Goal: Task Accomplishment & Management: Manage account settings

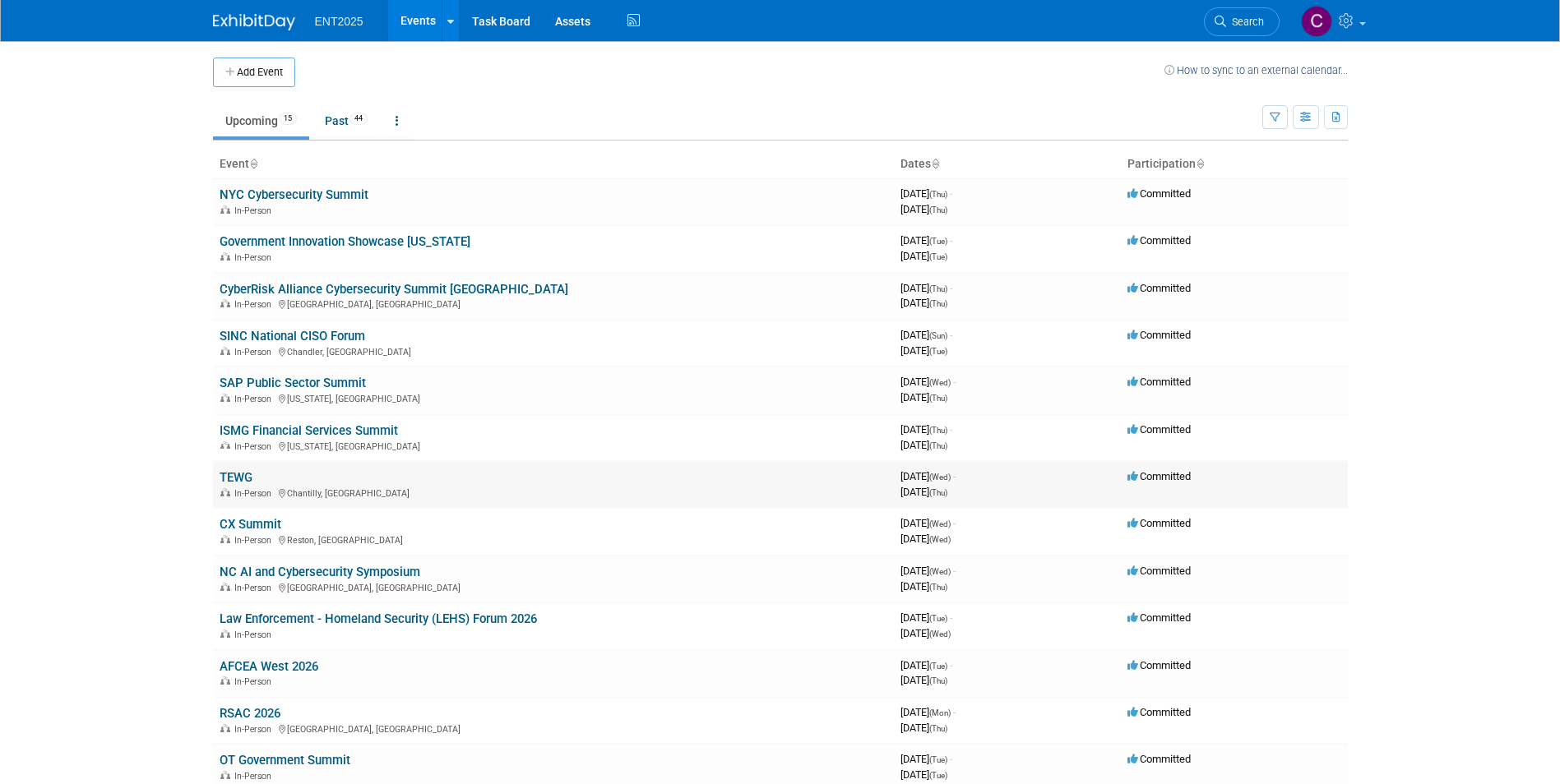
click at [235, 479] on link "TEWG" at bounding box center [236, 478] width 33 height 15
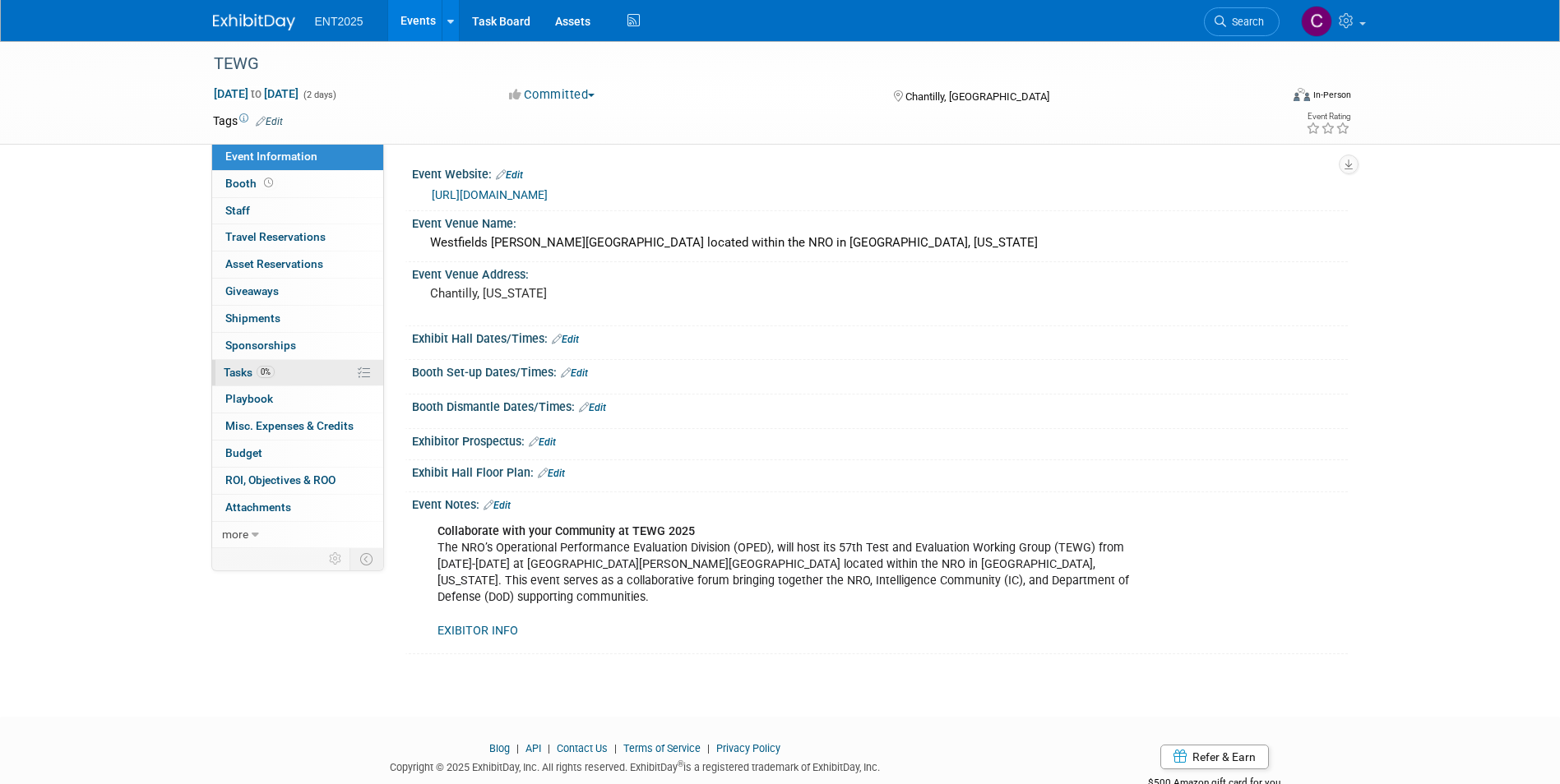
click at [236, 374] on span "Tasks 0%" at bounding box center [249, 373] width 51 height 13
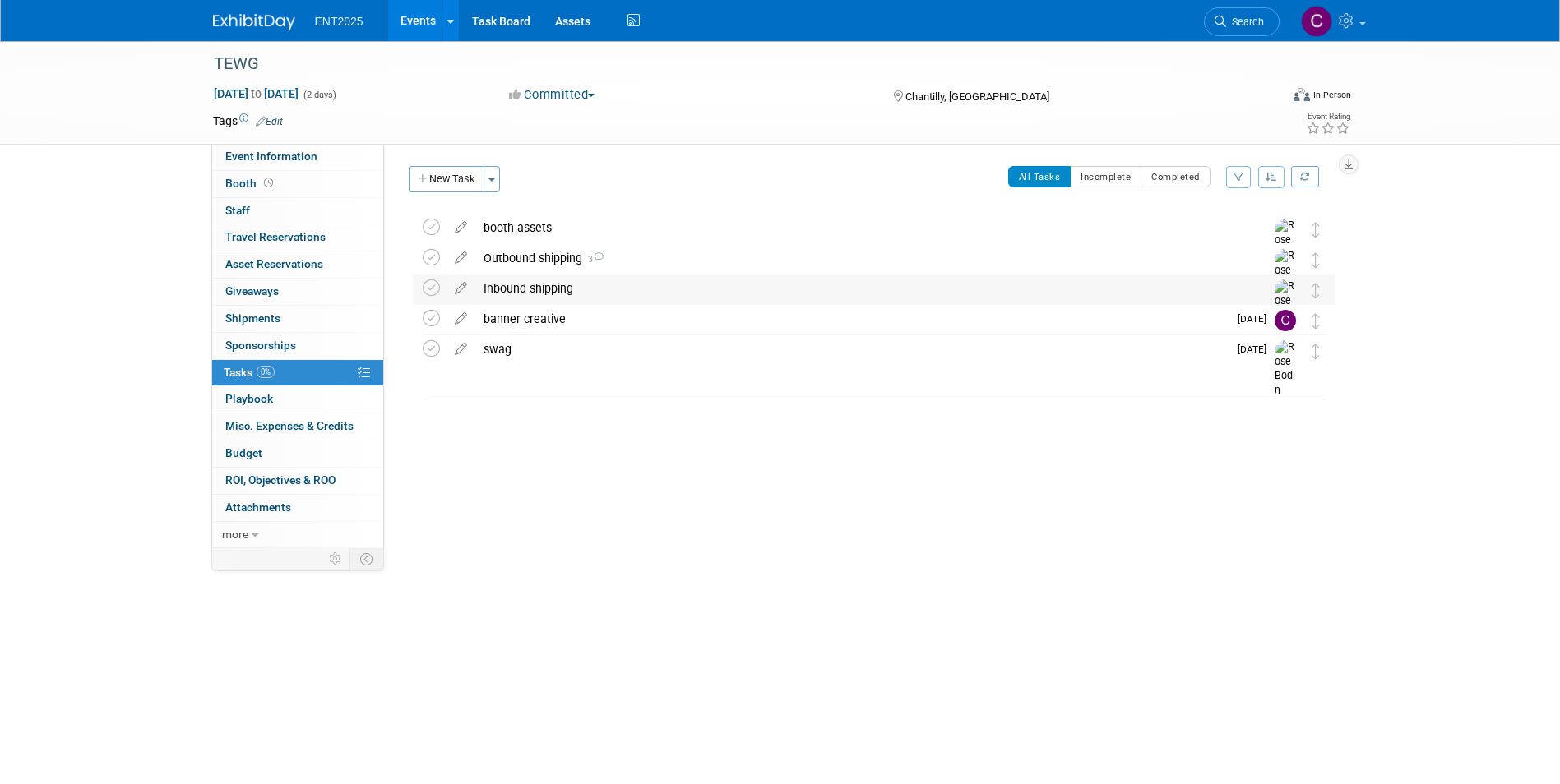
click at [512, 284] on div "Inbound shipping" at bounding box center [858, 288] width 766 height 28
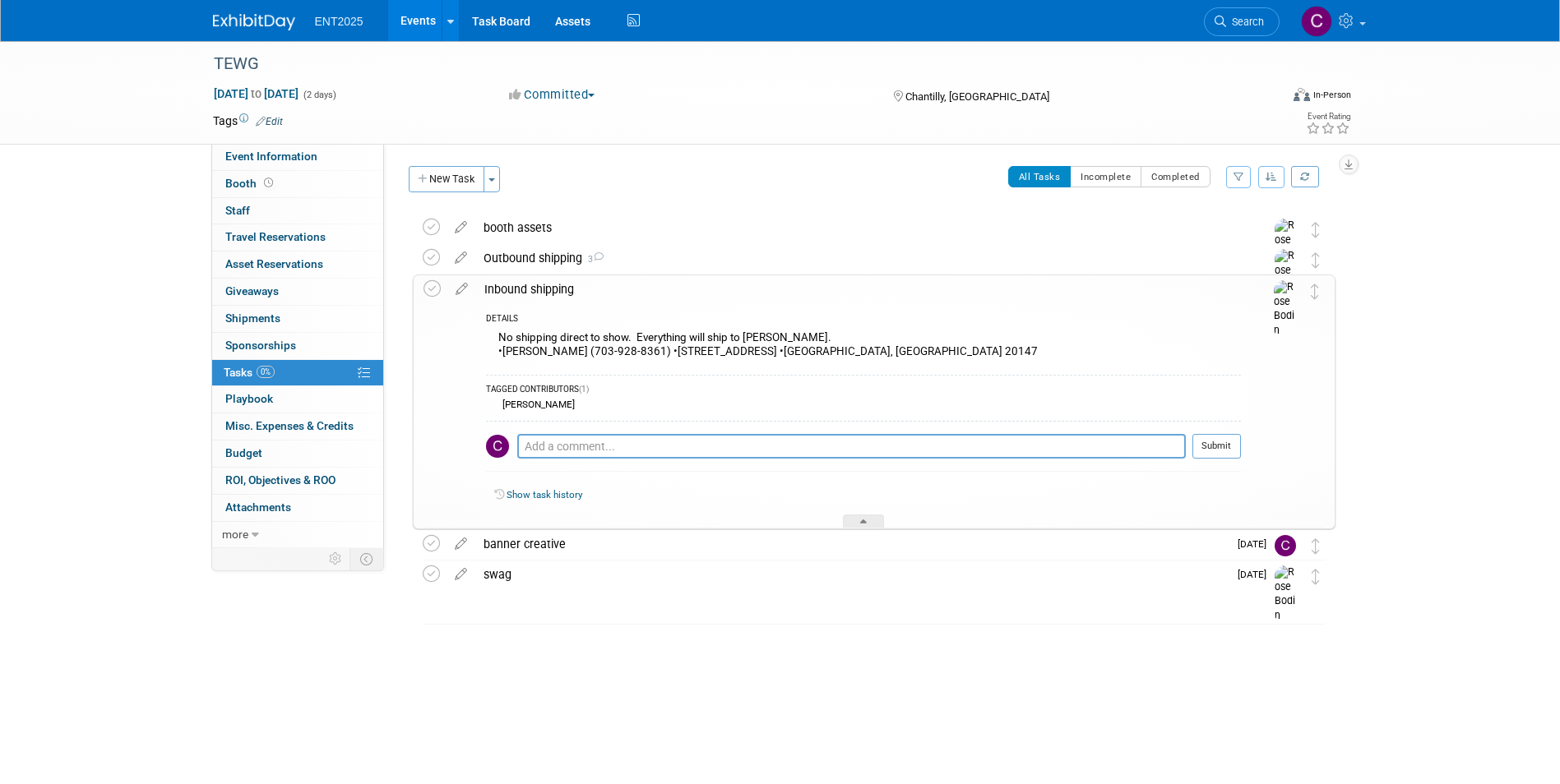
click at [512, 284] on div "Inbound shipping" at bounding box center [858, 289] width 765 height 28
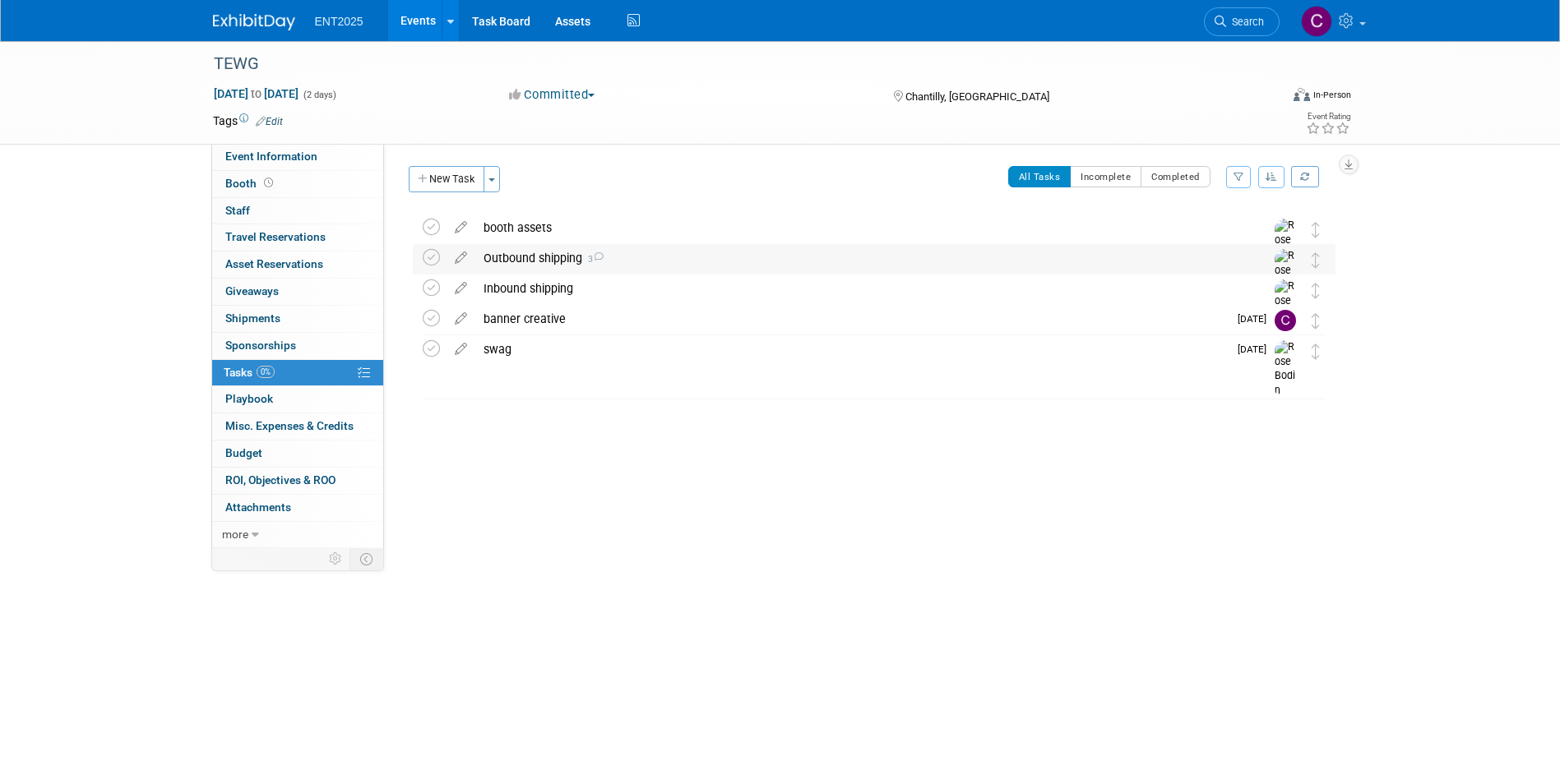
click at [514, 259] on div "Outbound shipping 3" at bounding box center [858, 258] width 766 height 28
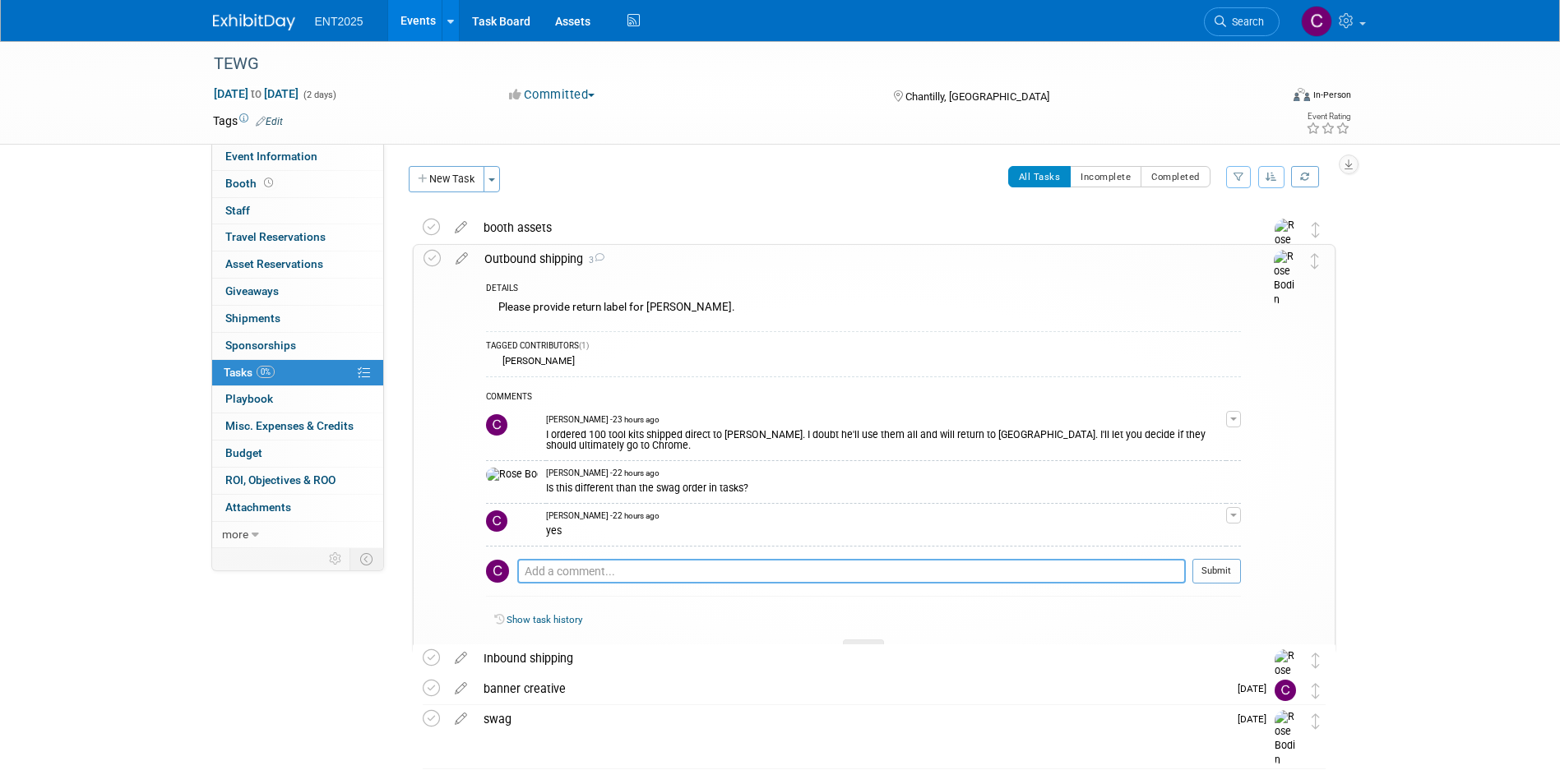
click at [530, 559] on textarea at bounding box center [852, 571] width 669 height 24
click at [595, 559] on textarea "Disregard." at bounding box center [852, 571] width 669 height 24
click at [595, 559] on textarea "Disregard." at bounding box center [852, 571] width 669 height 24
type textarea "Disregard. Greg is going to keep the rest for a show in Q3."
click at [1224, 559] on button "Submit" at bounding box center [1217, 571] width 49 height 24
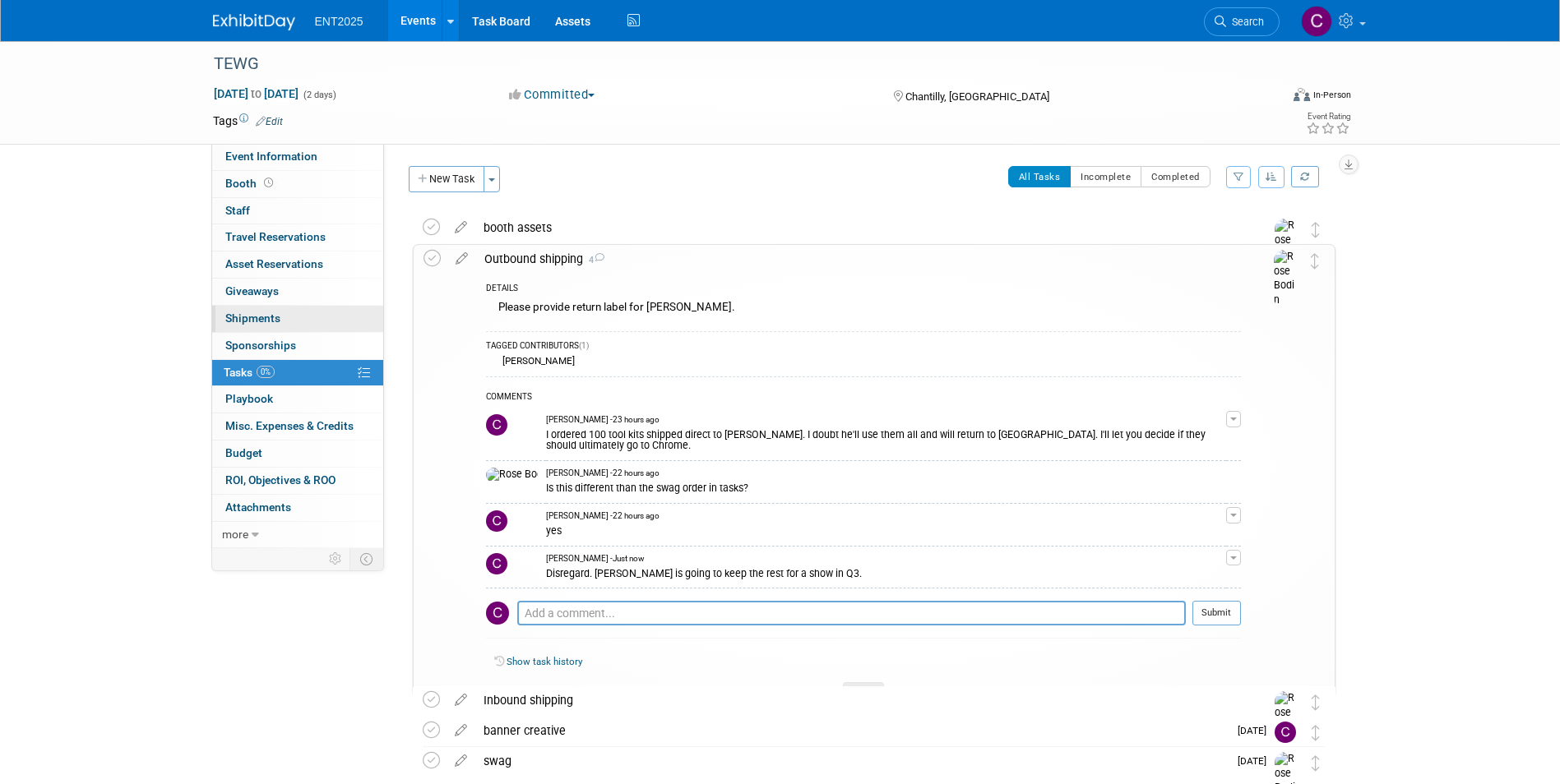
click at [252, 312] on span "Shipments 0" at bounding box center [253, 318] width 55 height 13
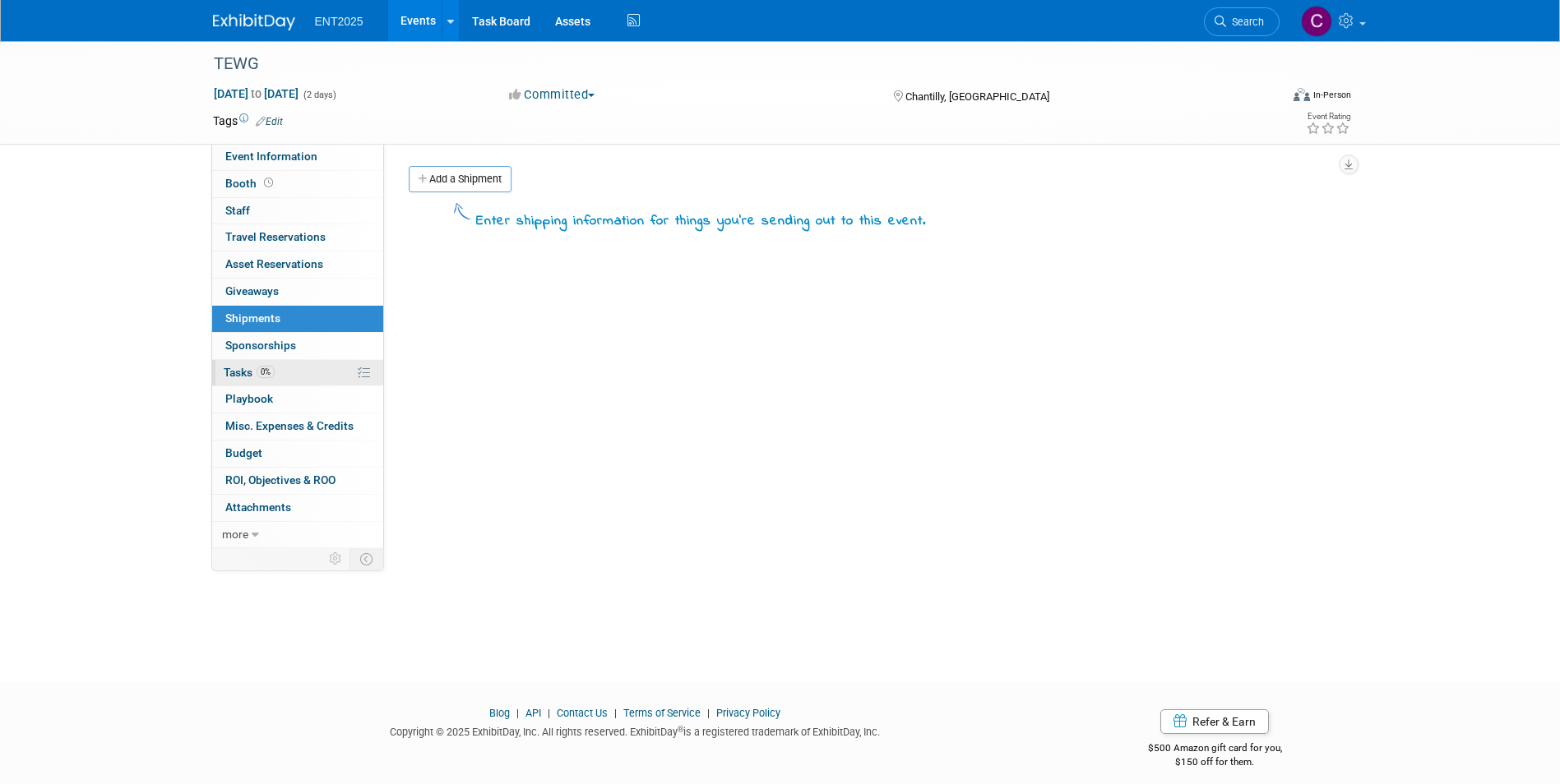
click at [253, 370] on span "Tasks 0%" at bounding box center [249, 373] width 51 height 13
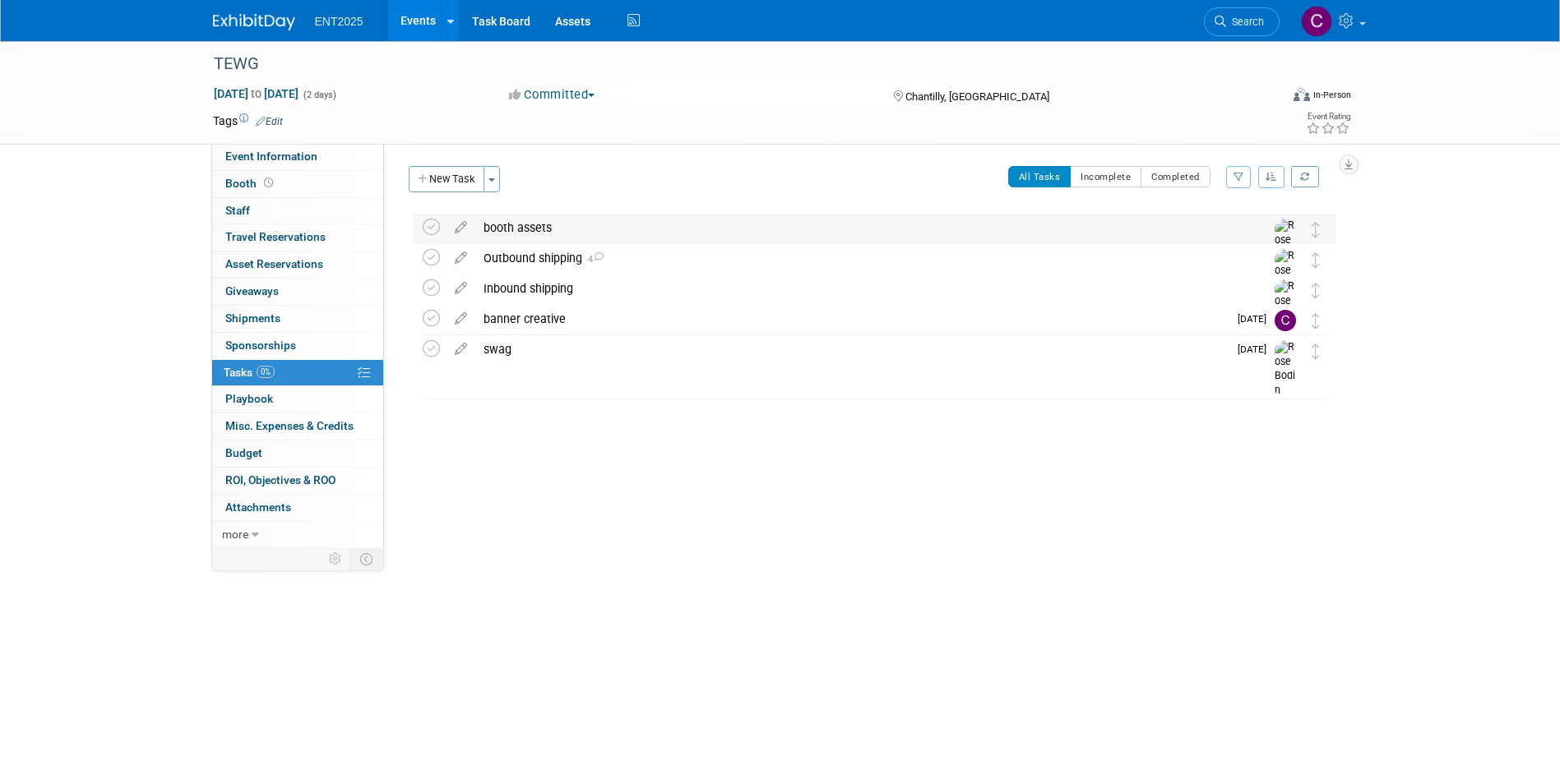
click at [503, 222] on div "booth assets" at bounding box center [858, 228] width 766 height 28
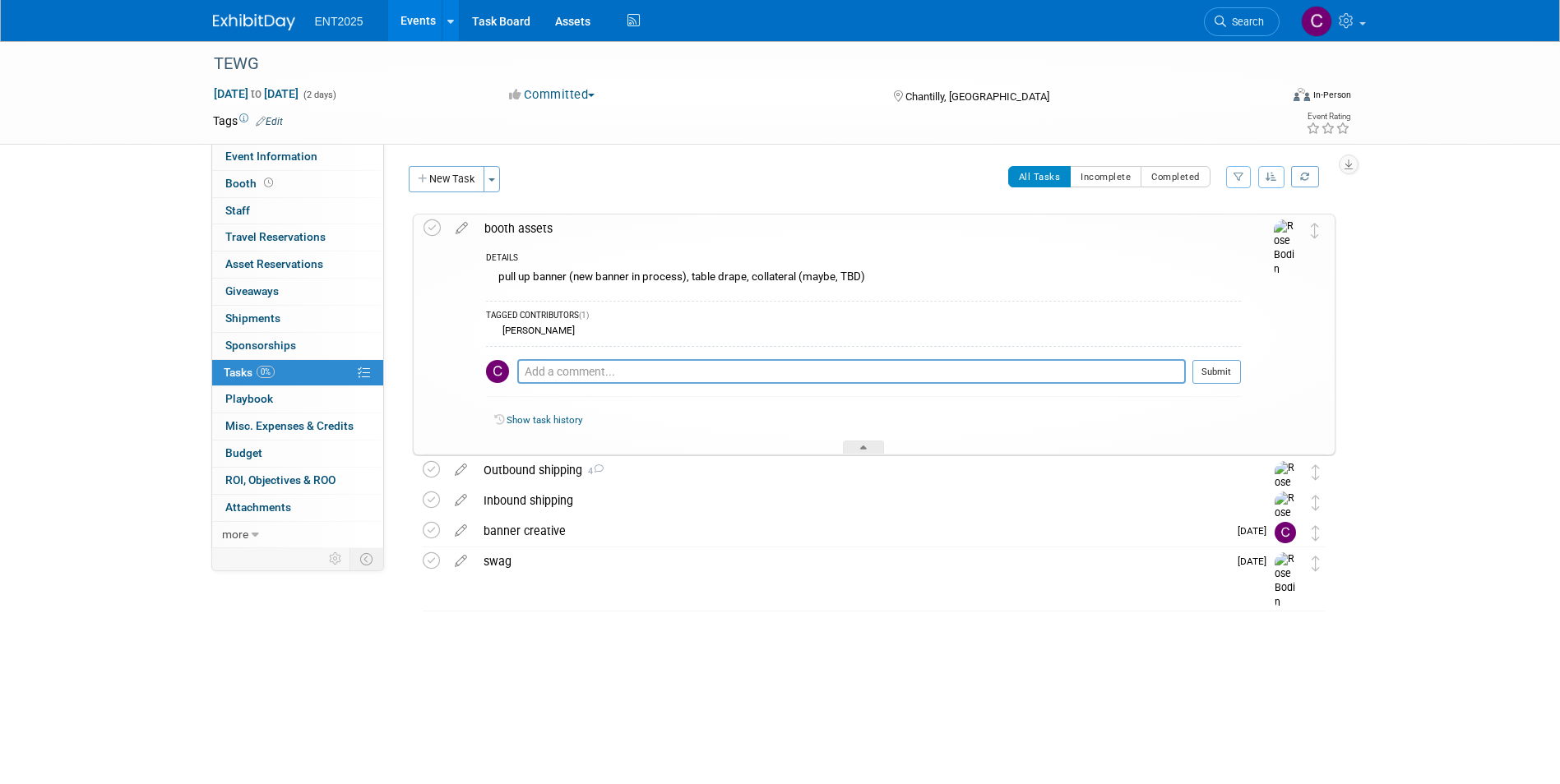
click at [512, 227] on div "booth assets" at bounding box center [858, 229] width 765 height 28
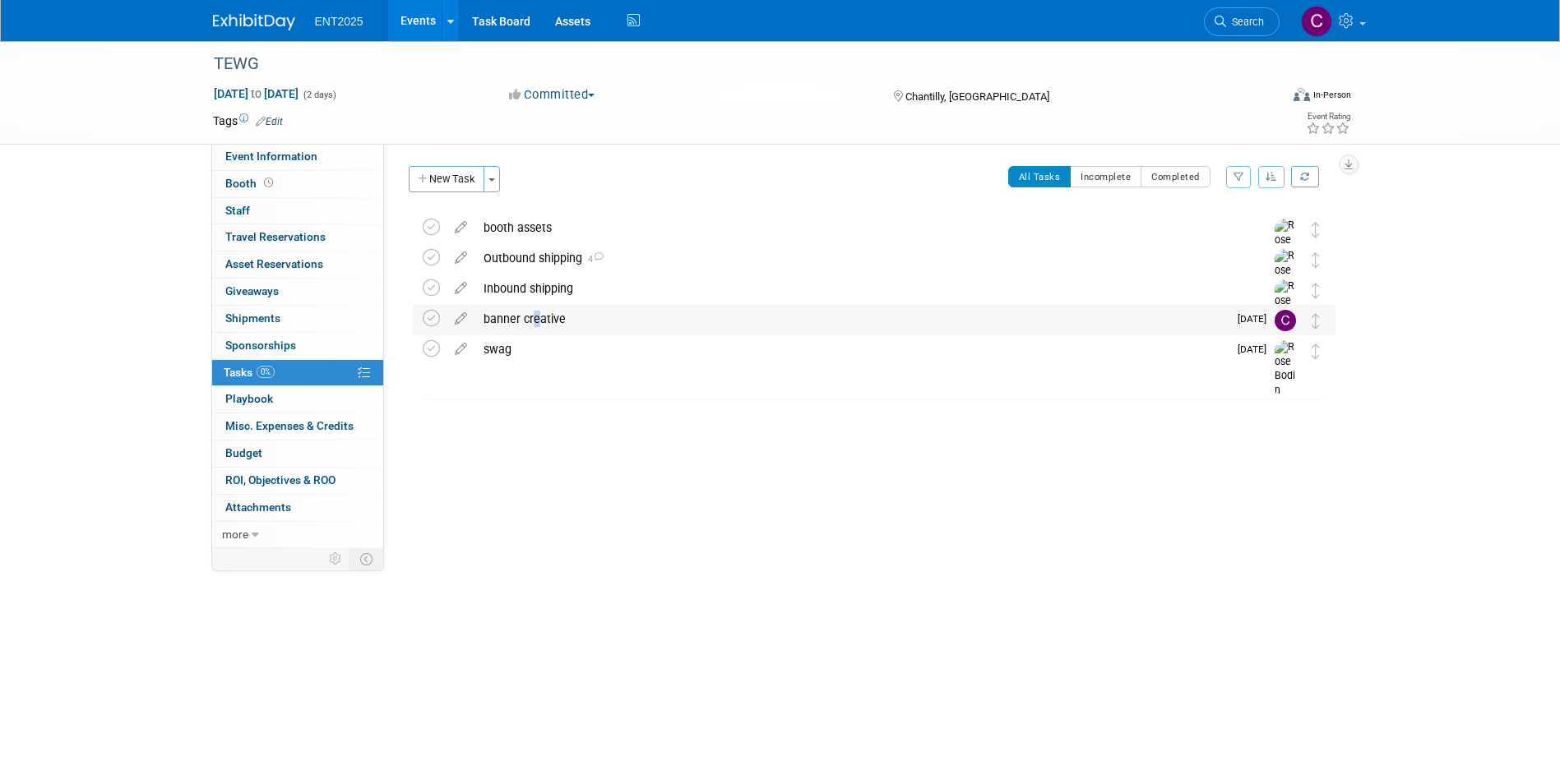
click at [531, 315] on div "banner creative" at bounding box center [851, 319] width 752 height 28
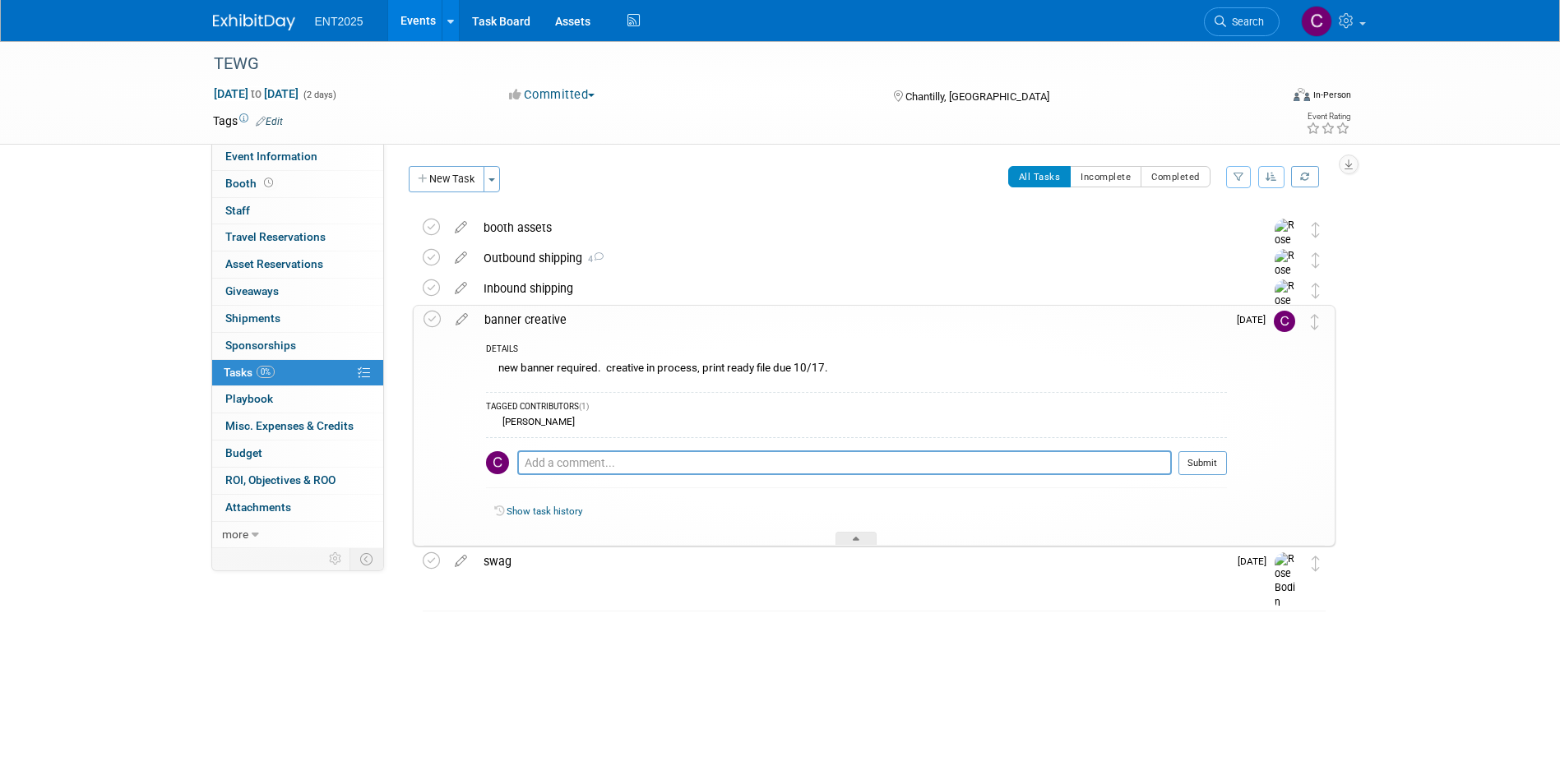
drag, startPoint x: 531, startPoint y: 315, endPoint x: 618, endPoint y: 124, distance: 209.9
click at [618, 124] on td at bounding box center [720, 121] width 875 height 17
click at [499, 292] on div "Inbound shipping" at bounding box center [858, 288] width 766 height 28
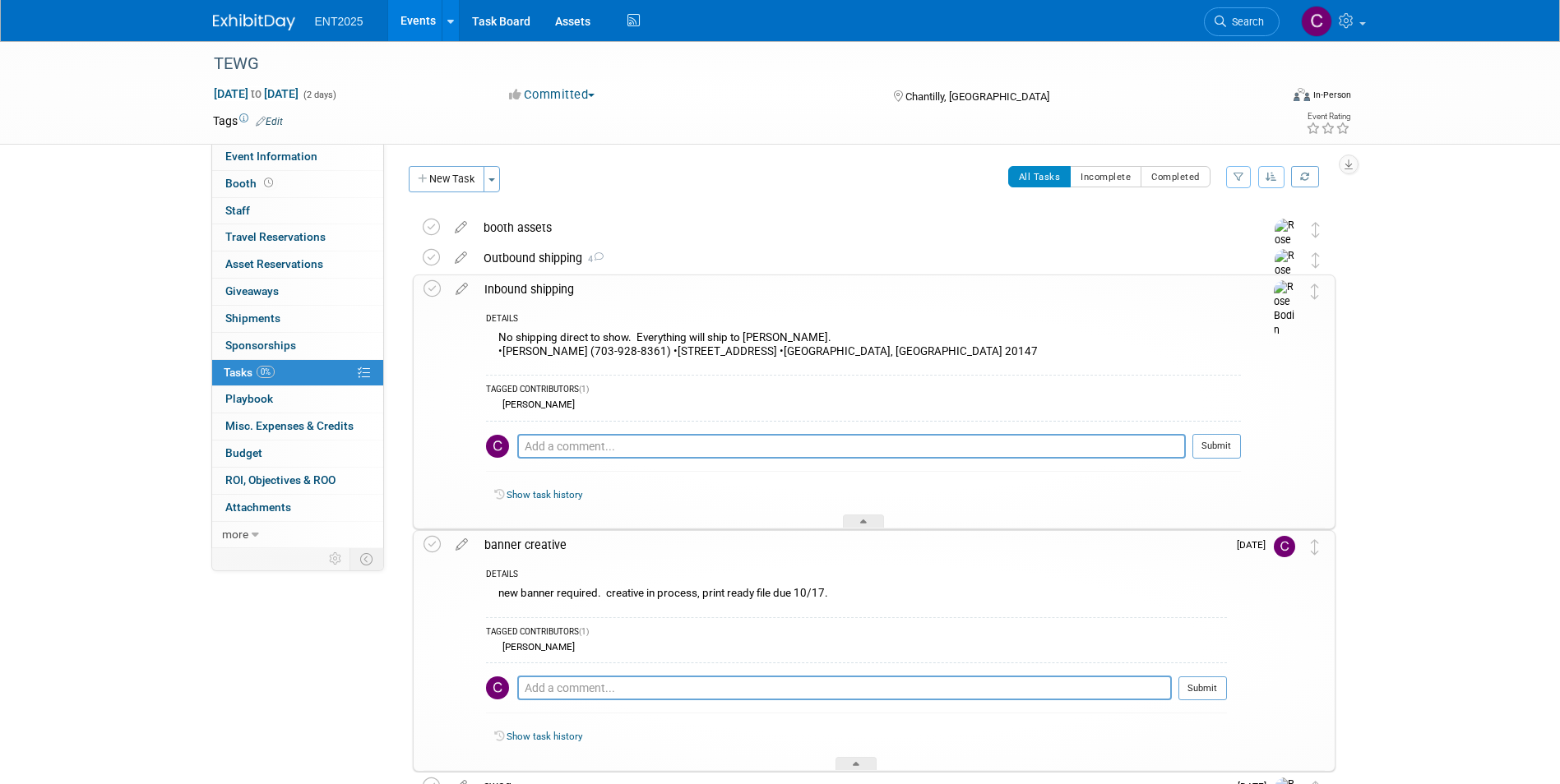
click at [499, 289] on div "Inbound shipping" at bounding box center [858, 289] width 765 height 28
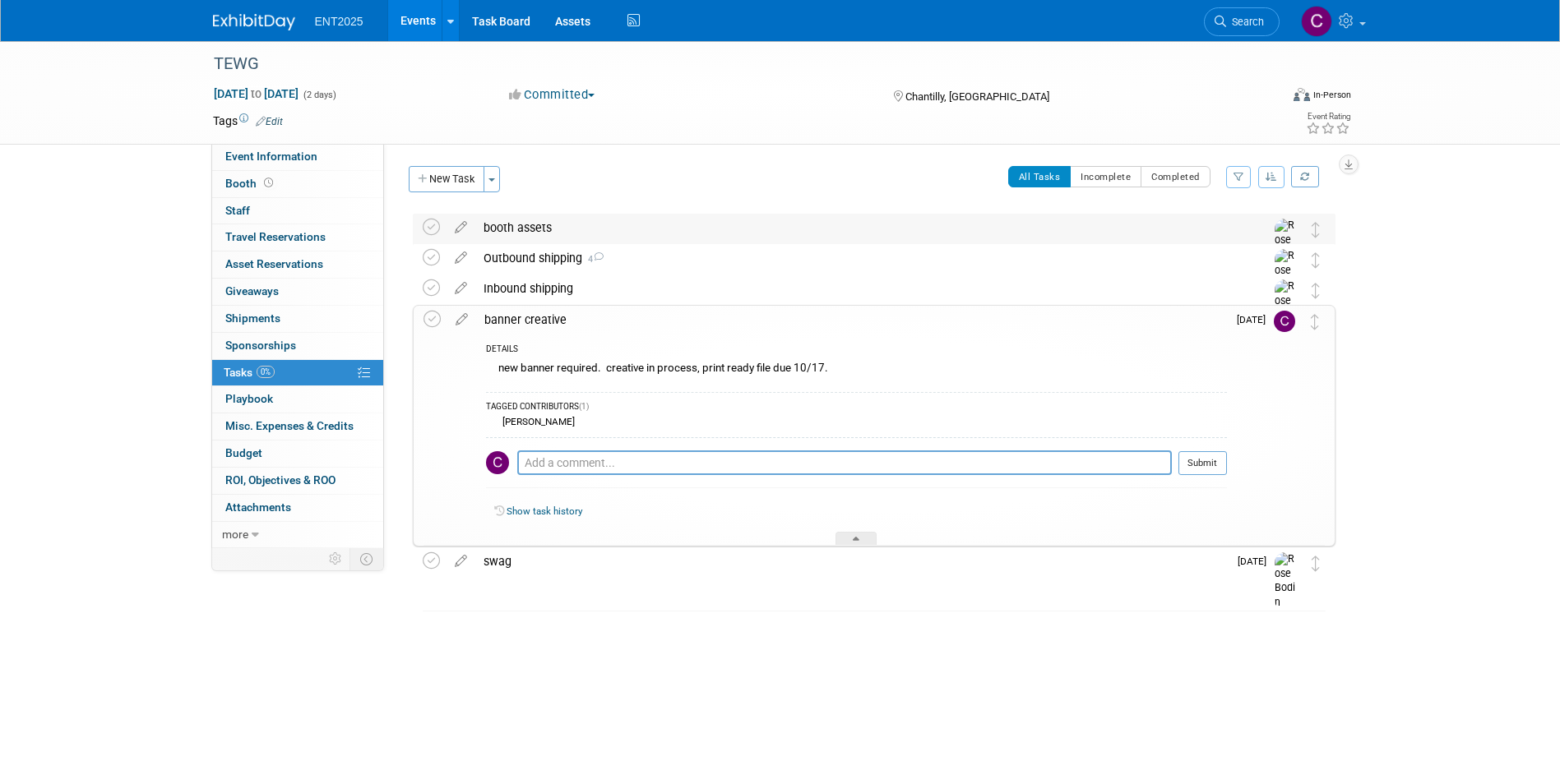
click at [499, 229] on div "booth assets" at bounding box center [858, 228] width 766 height 28
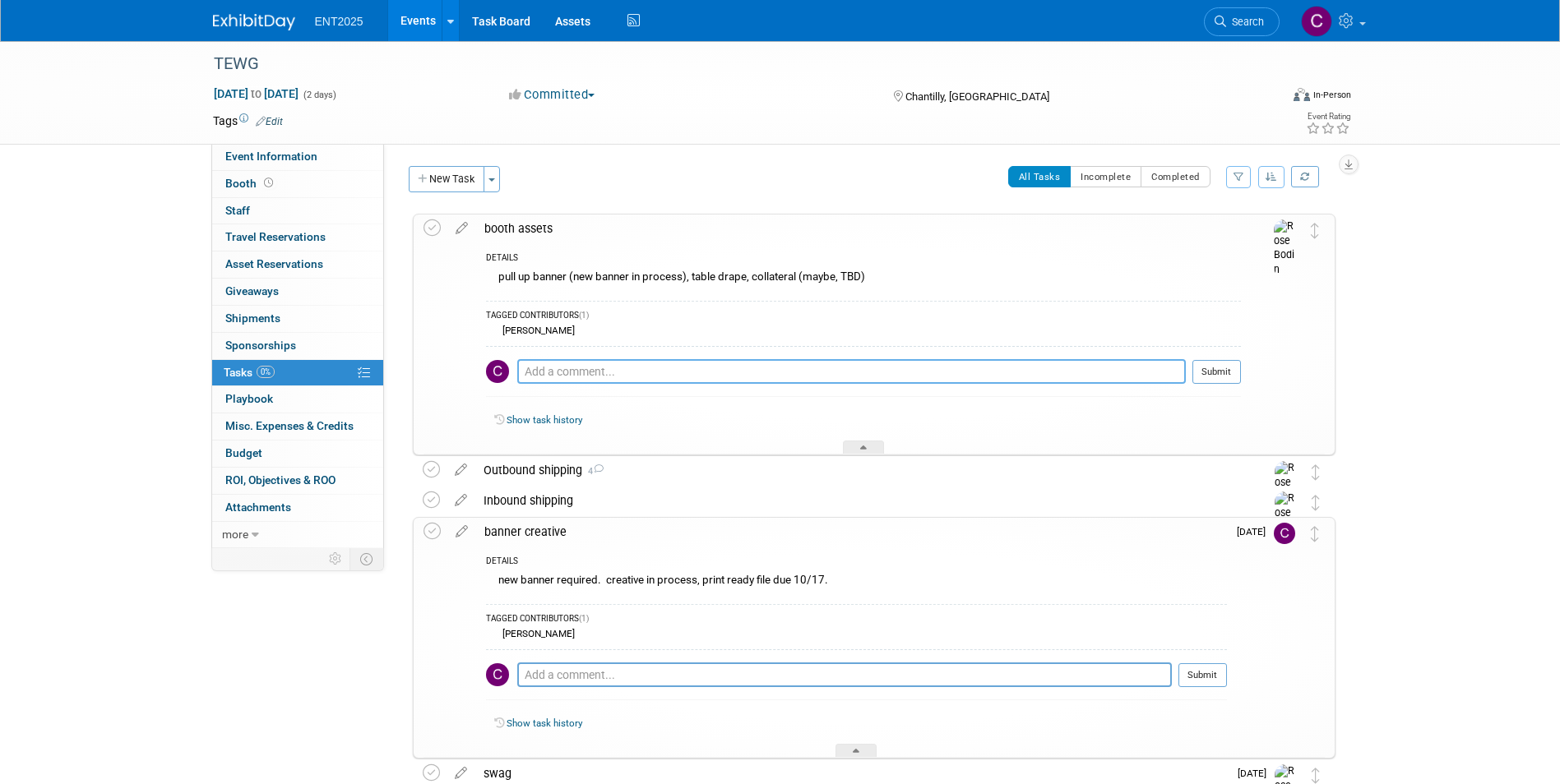
click at [565, 377] on textarea at bounding box center [852, 372] width 669 height 24
type textarea "Yes collateral"
click at [1218, 367] on button "Submit" at bounding box center [1217, 373] width 49 height 24
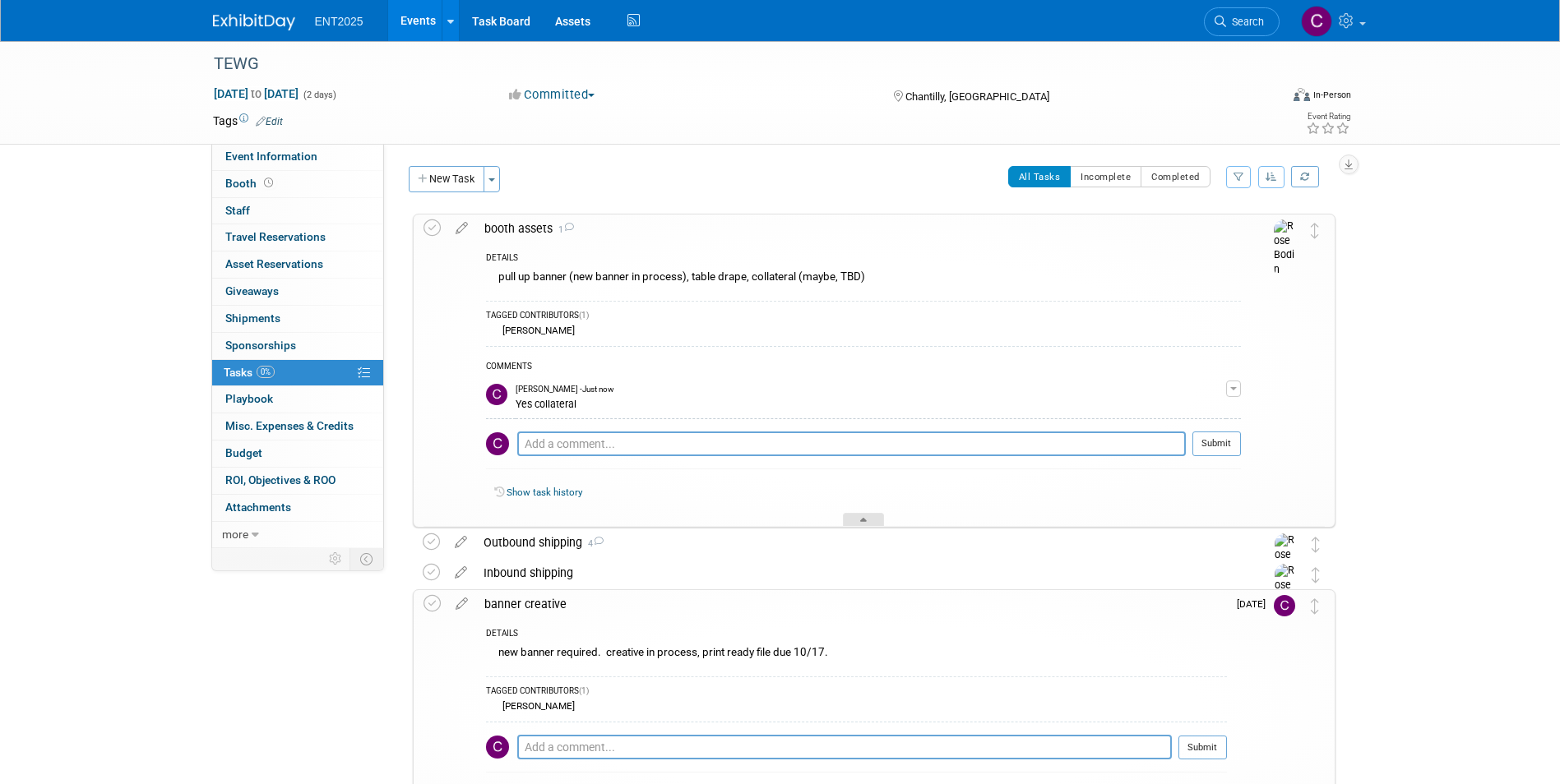
click at [857, 520] on div at bounding box center [863, 519] width 41 height 14
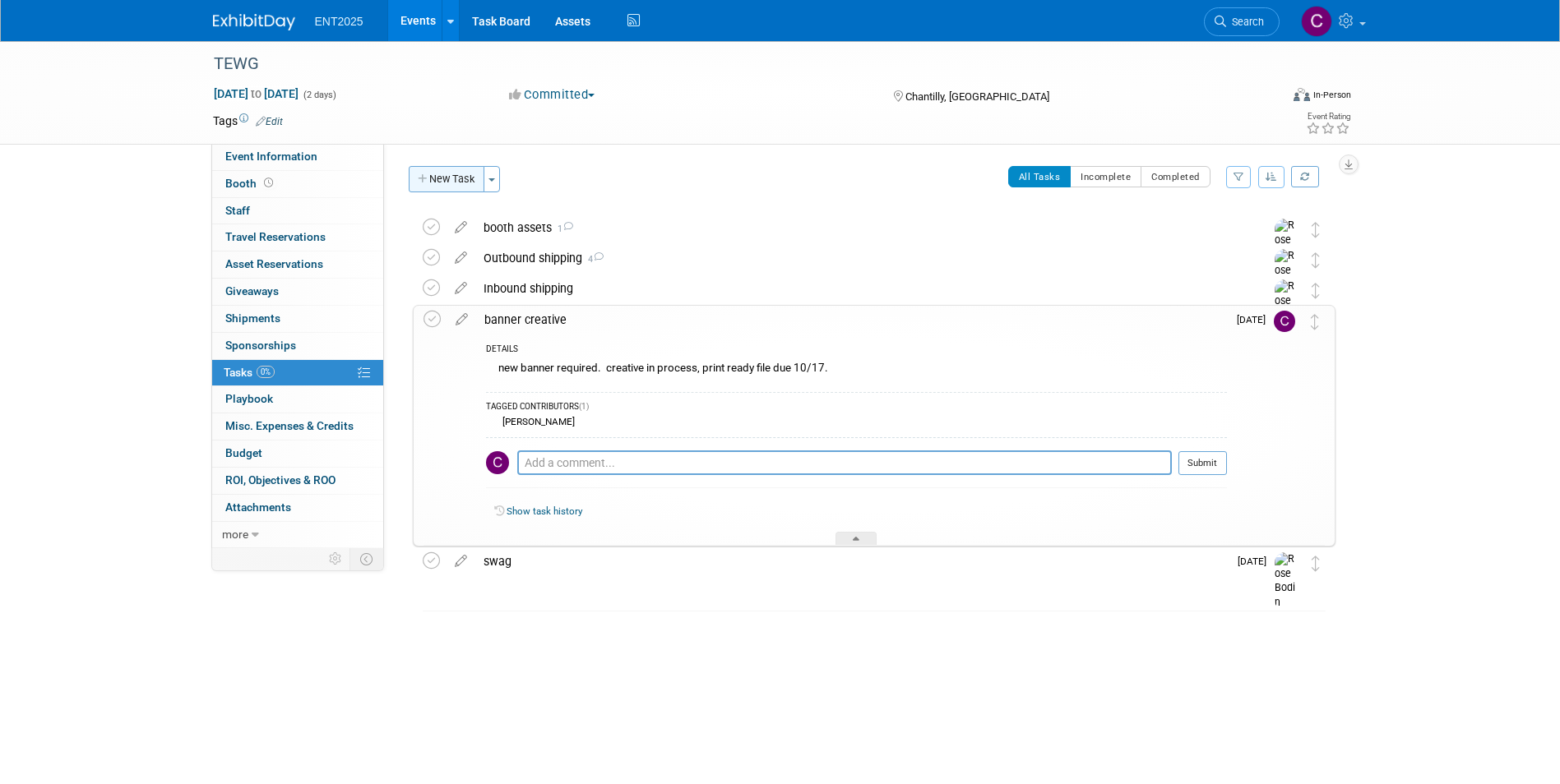
click at [420, 177] on icon "button" at bounding box center [424, 179] width 11 height 10
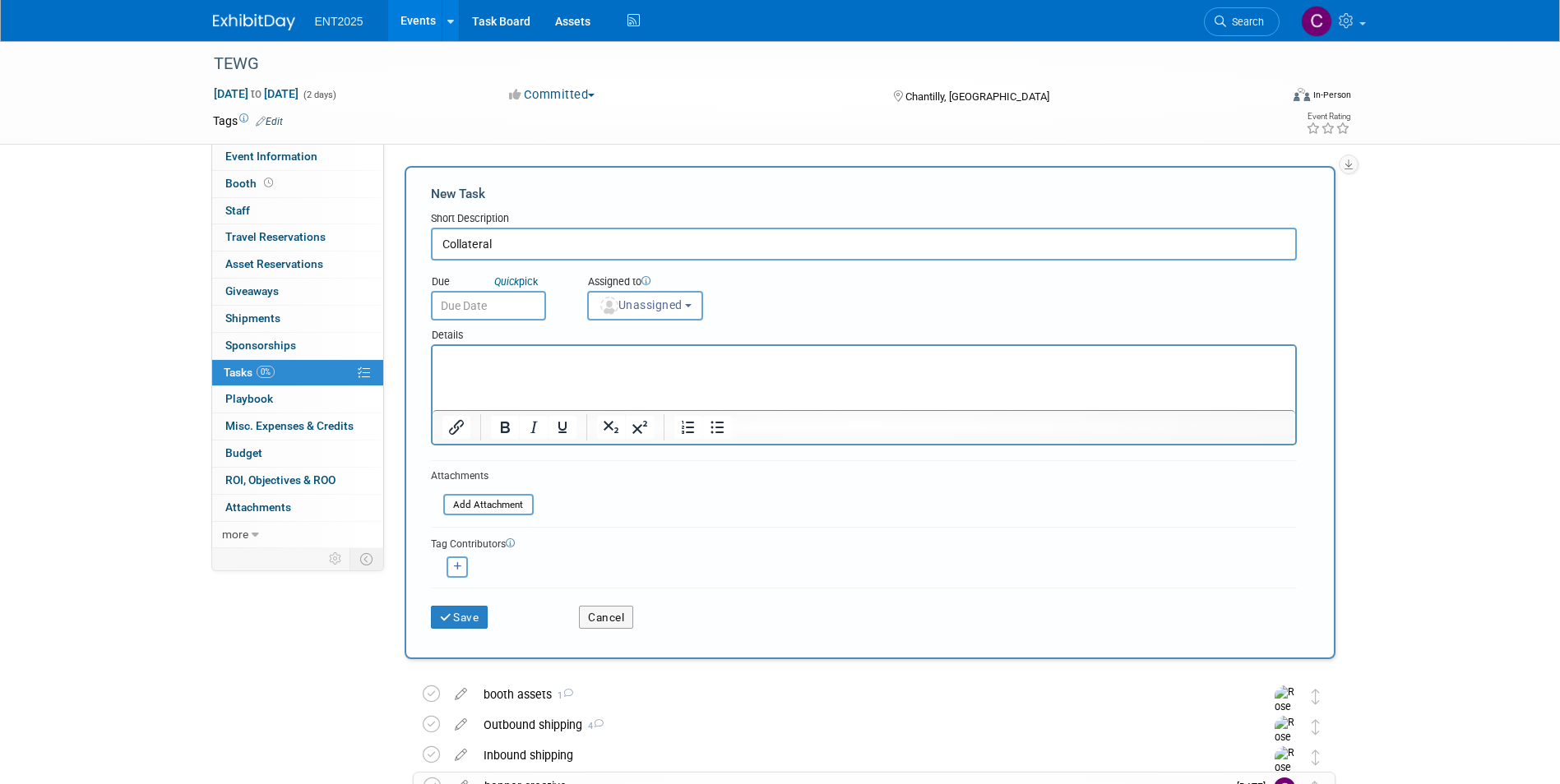
type input "Collateral"
click at [490, 289] on div "Due Quick pick" at bounding box center [497, 283] width 131 height 17
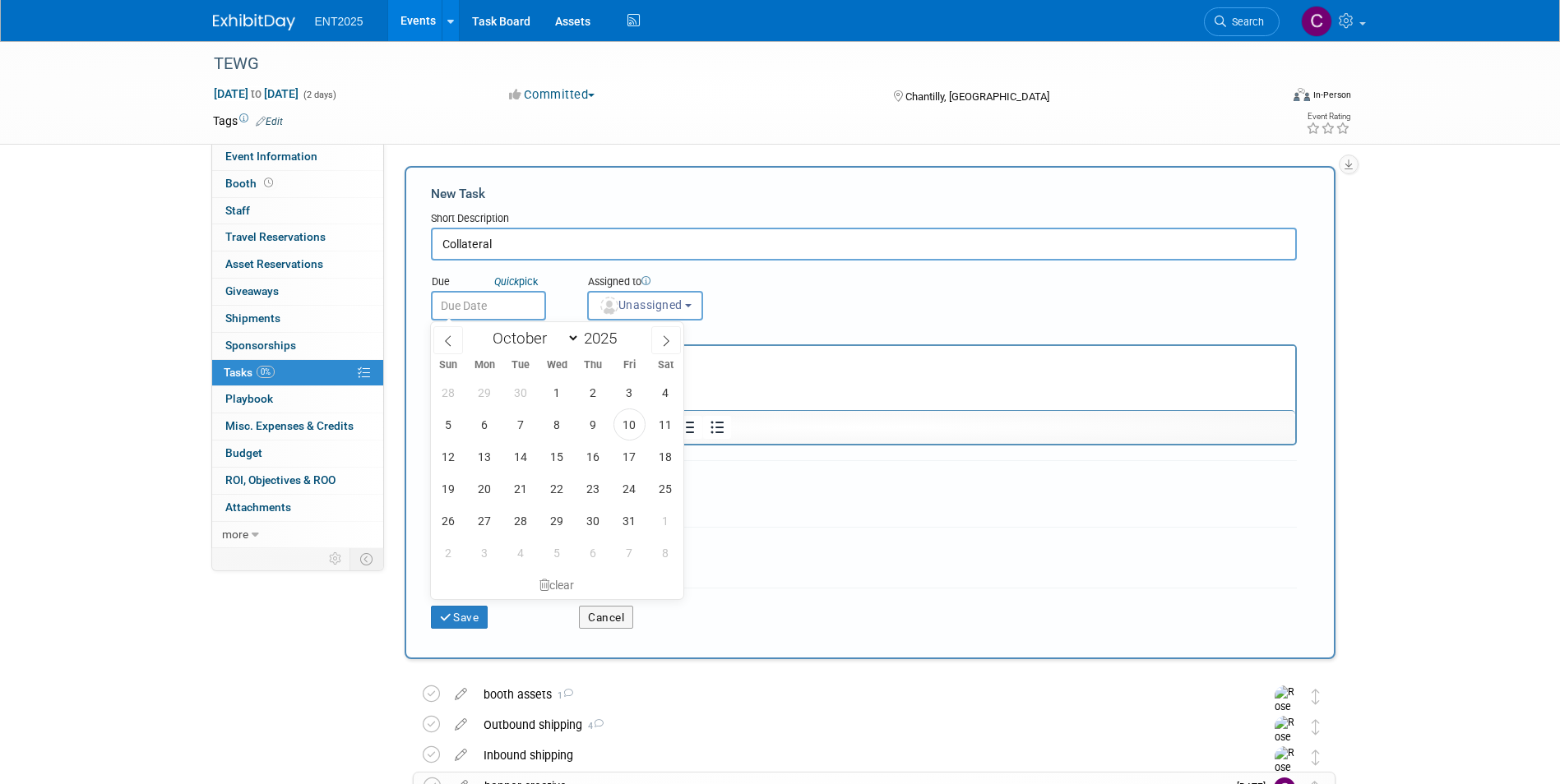
click at [488, 309] on input "text" at bounding box center [488, 306] width 116 height 30
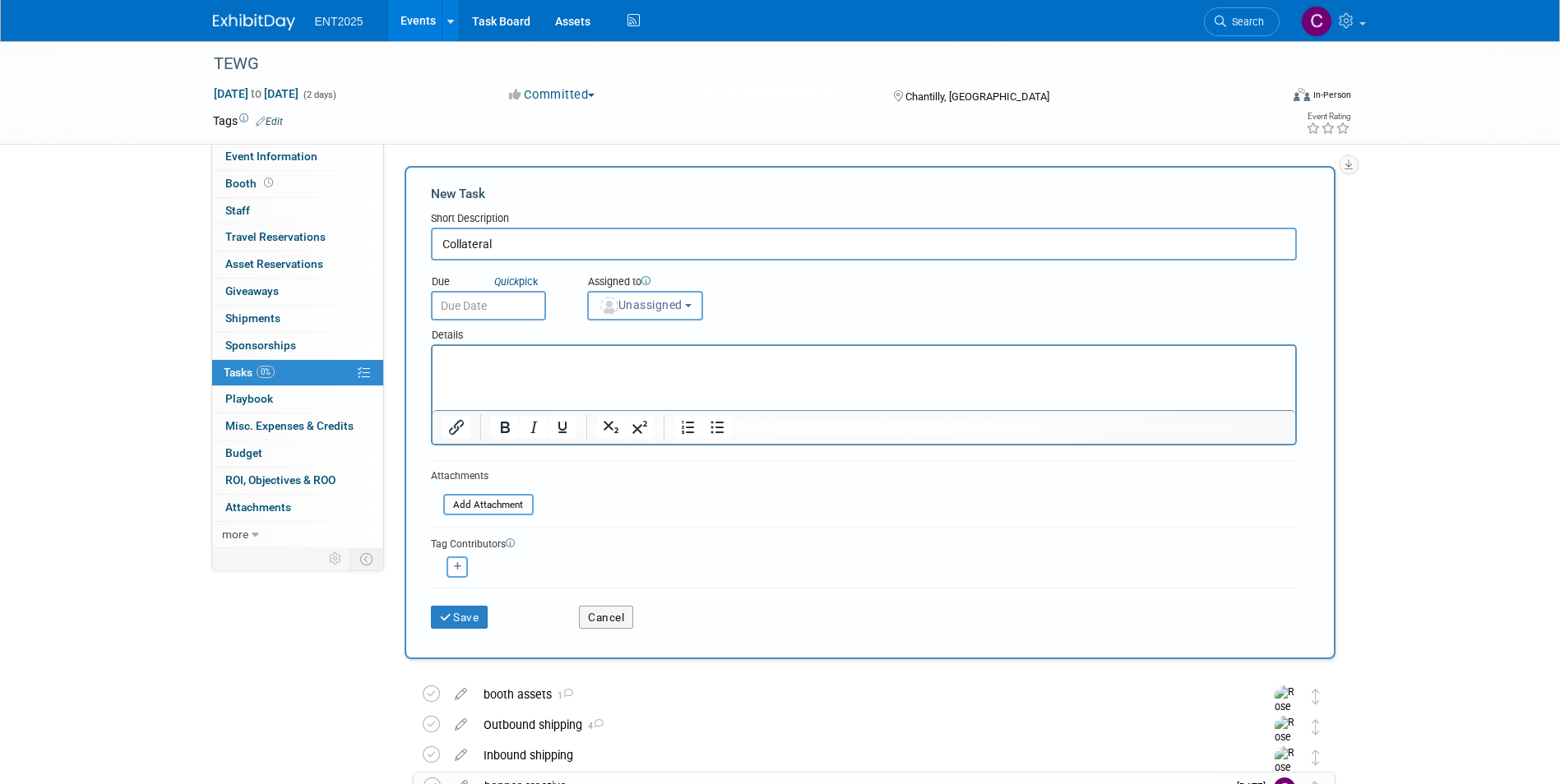
click at [700, 301] on button "Unassigned" at bounding box center [645, 306] width 116 height 30
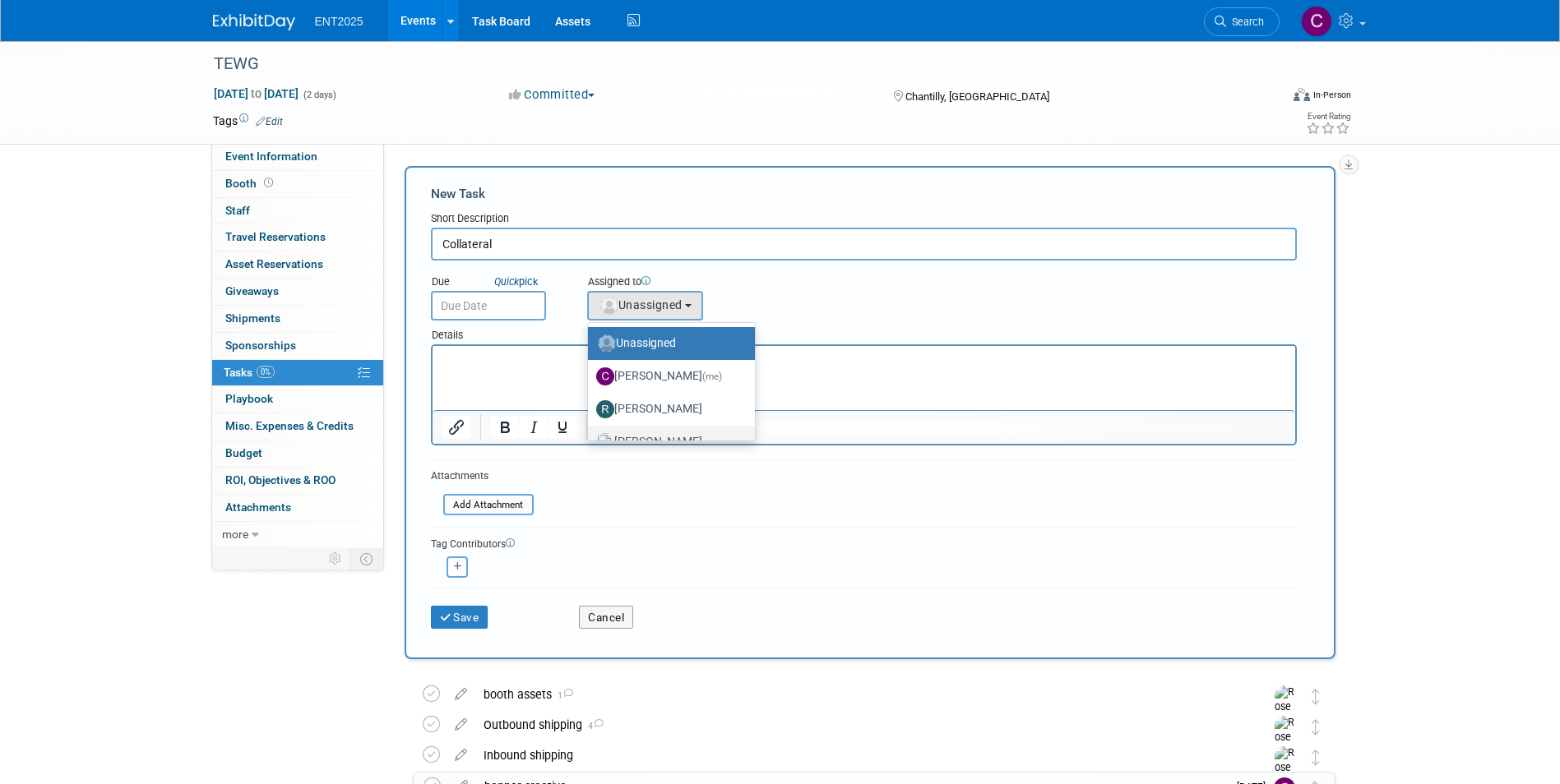
click at [643, 434] on label "[PERSON_NAME]" at bounding box center [667, 442] width 142 height 26
click at [591, 435] on input "[PERSON_NAME]" at bounding box center [584, 439] width 10 height 10
select select "fd414d53-3d64-4b99-a4d4-d4a7ab262892"
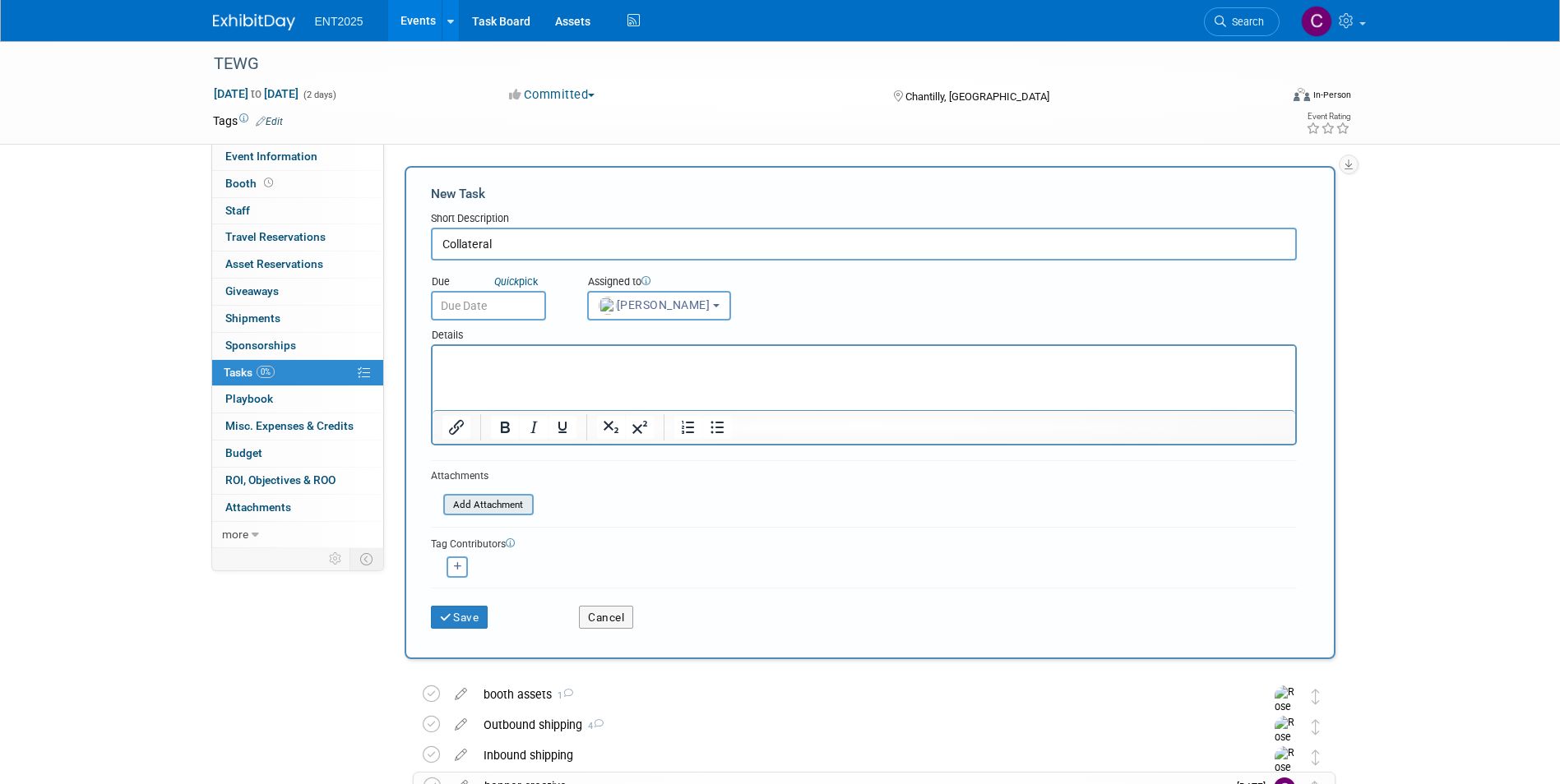
click at [492, 505] on input "file" at bounding box center [434, 505] width 195 height 19
click at [458, 572] on button "button" at bounding box center [456, 567] width 22 height 22
select select
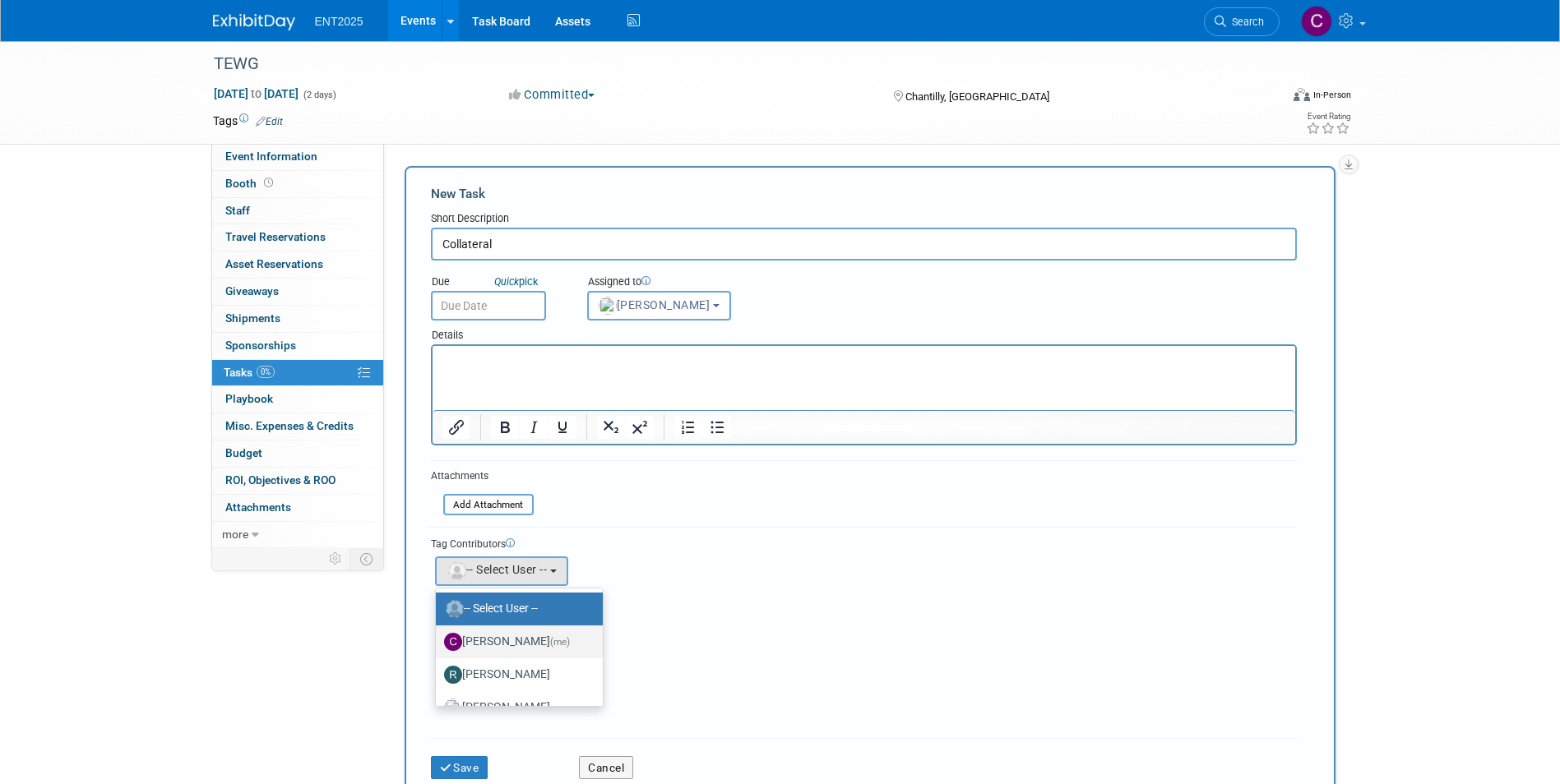
click at [500, 636] on label "Colleen Mueller (me)" at bounding box center [515, 642] width 142 height 26
click at [439, 636] on input "Colleen Mueller (me)" at bounding box center [432, 639] width 10 height 10
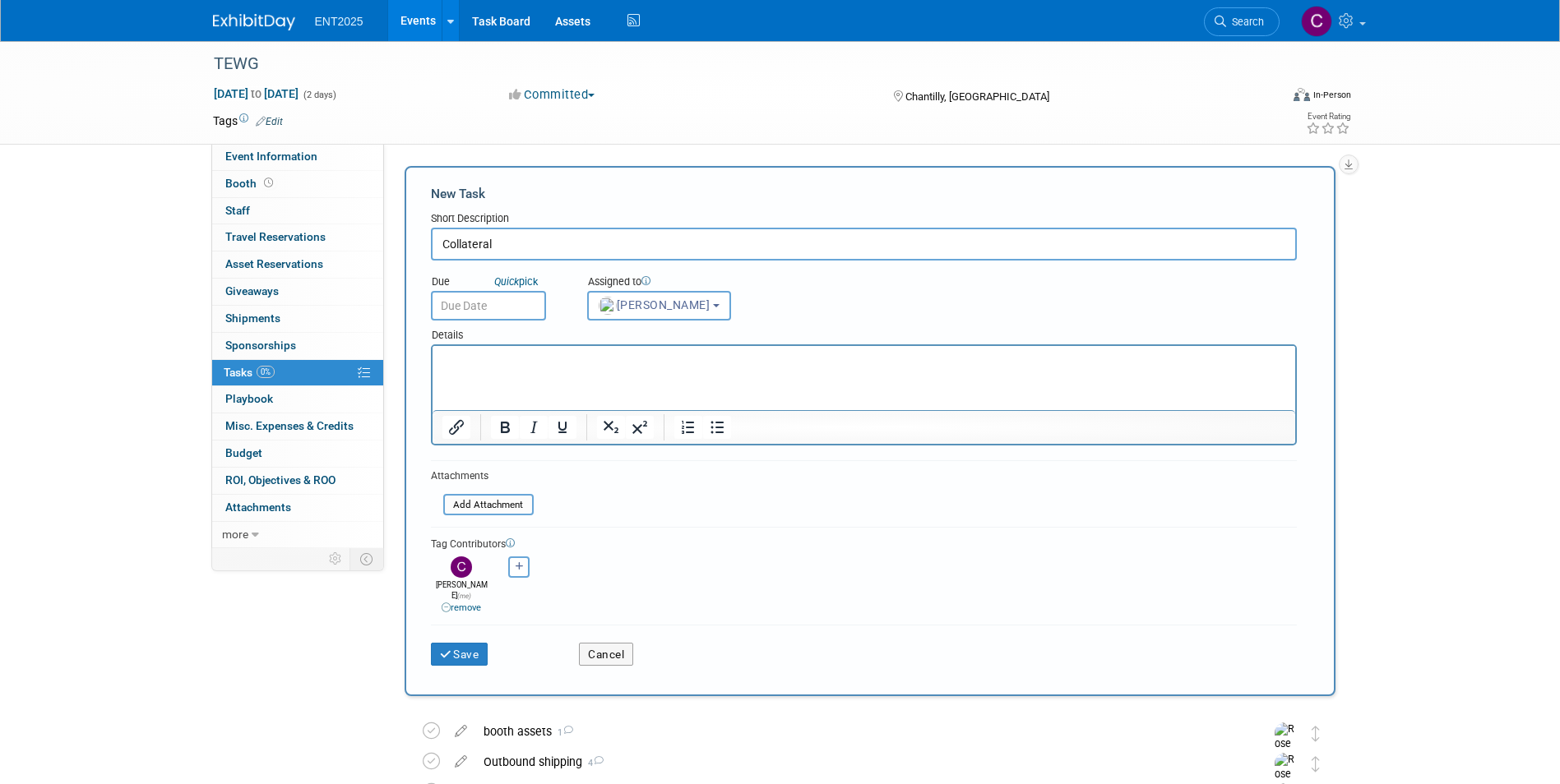
click at [469, 361] on p "Rich Text Area. Press ALT-0 for help." at bounding box center [863, 361] width 843 height 17
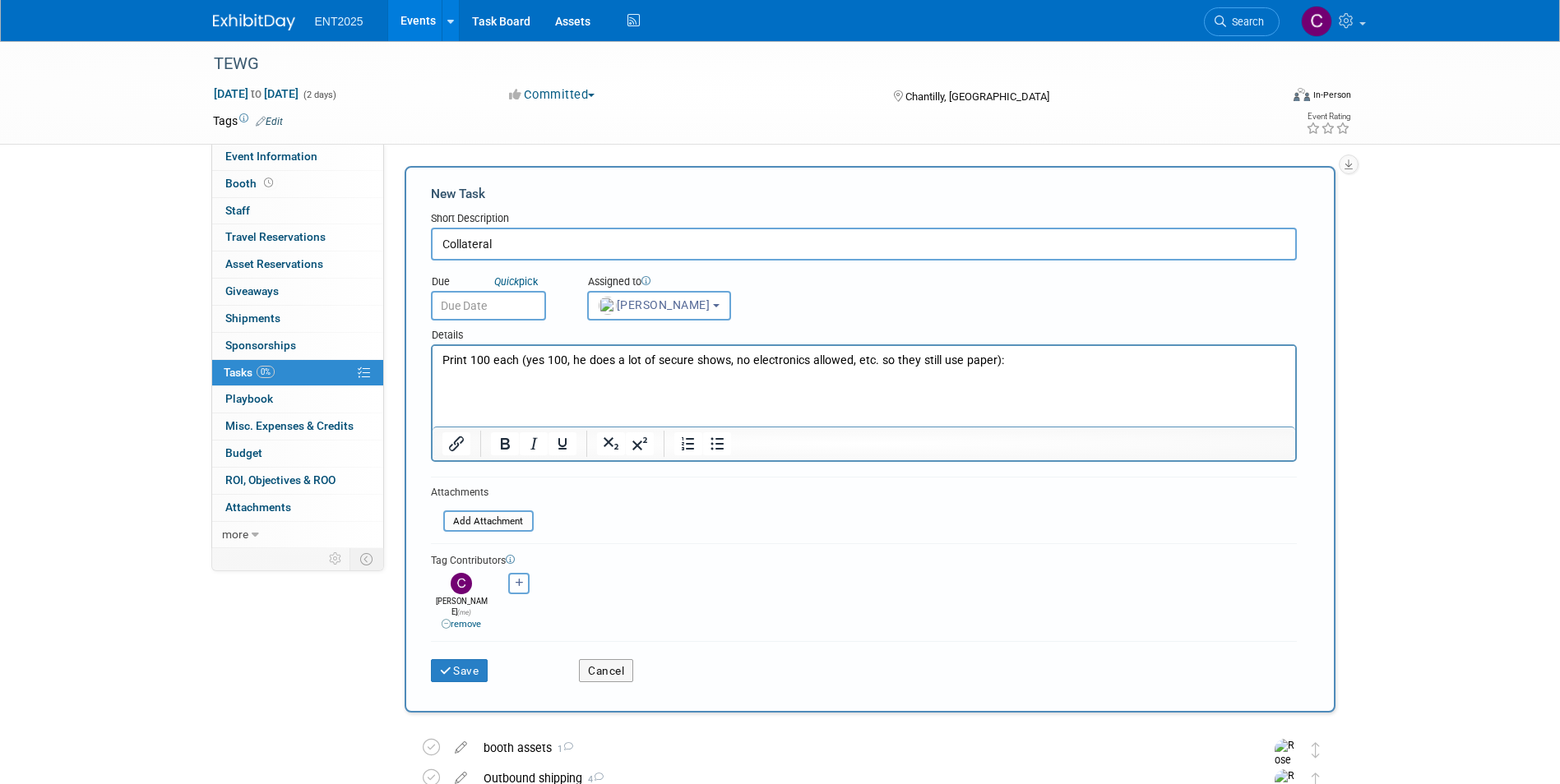
click at [456, 380] on p "Rich Text Area. Press ALT-0 for help." at bounding box center [863, 377] width 843 height 17
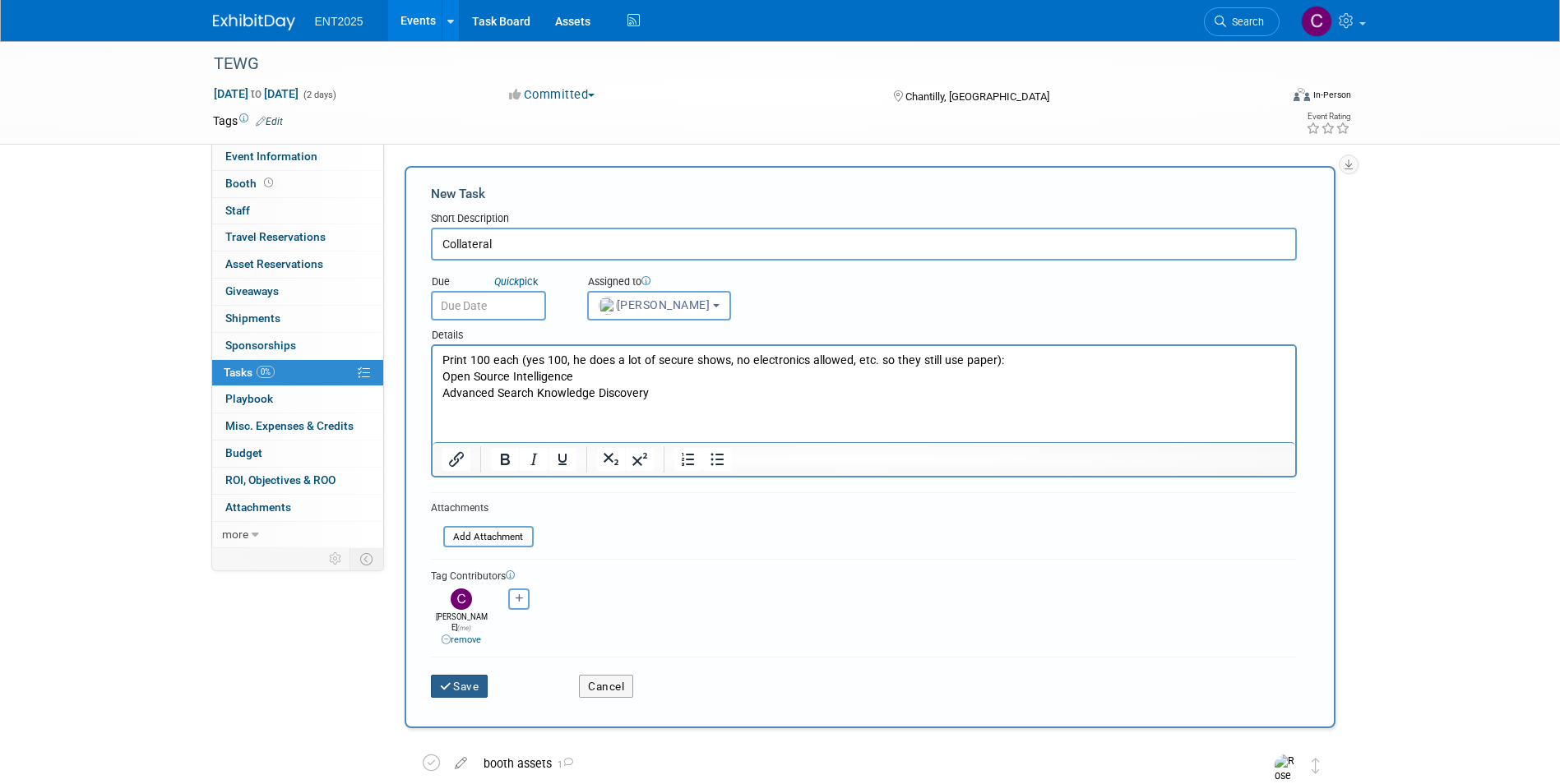
click at [456, 676] on button "Save" at bounding box center [459, 686] width 57 height 23
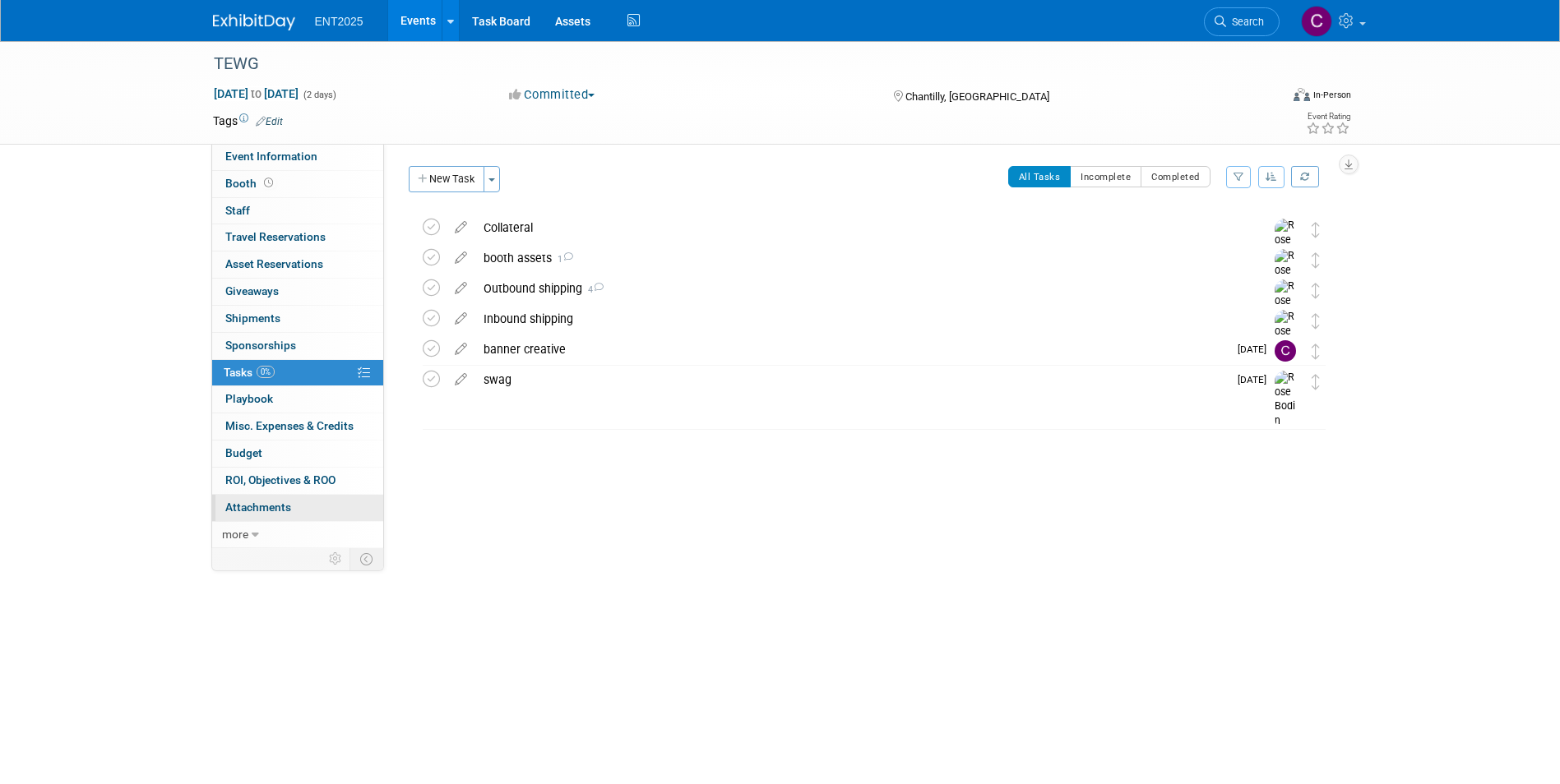
click at [249, 499] on link "0 Attachments 0" at bounding box center [298, 508] width 171 height 26
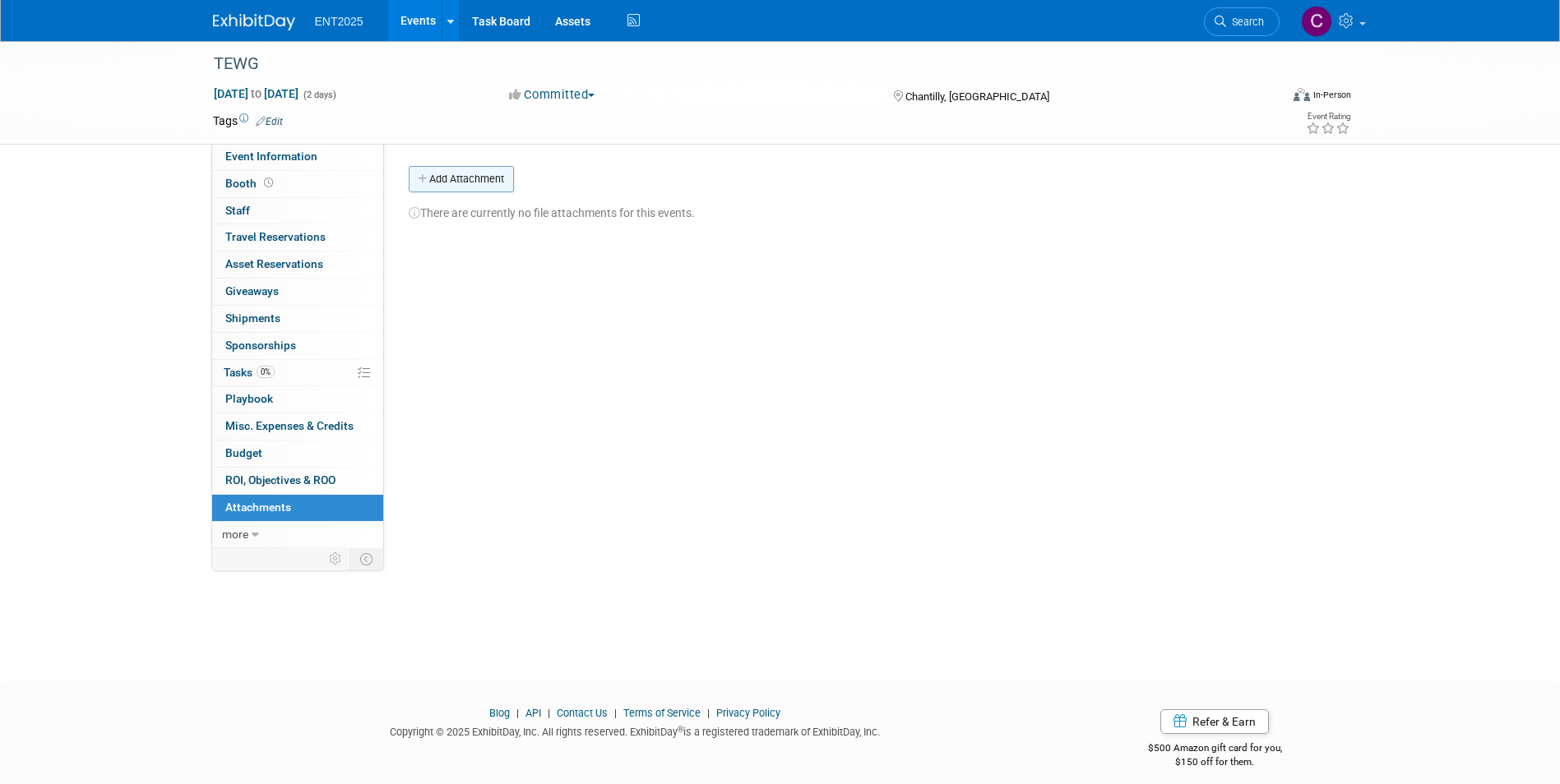
click at [421, 175] on icon "button" at bounding box center [424, 179] width 11 height 10
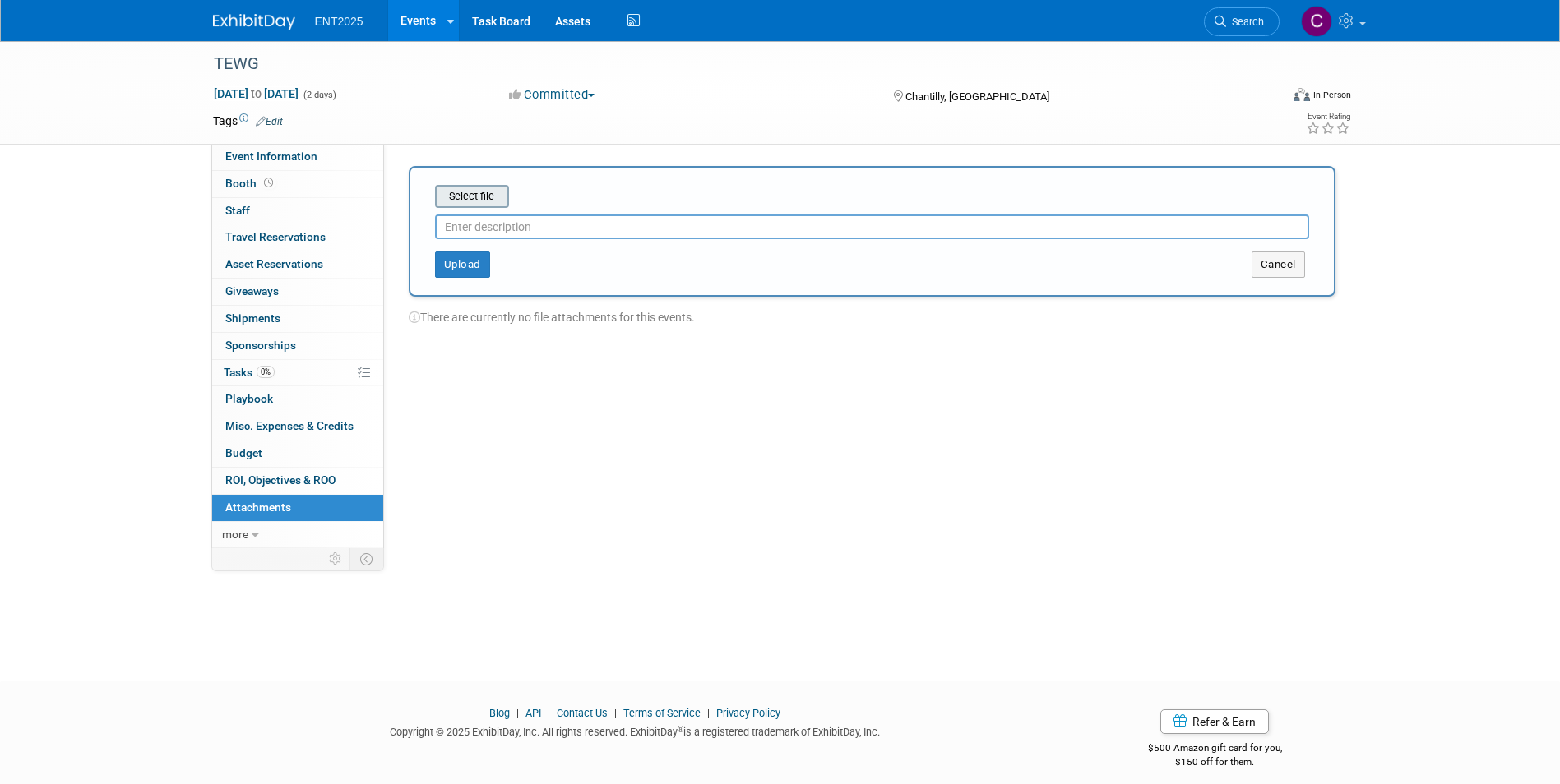
click at [471, 196] on input "file" at bounding box center [409, 196] width 195 height 20
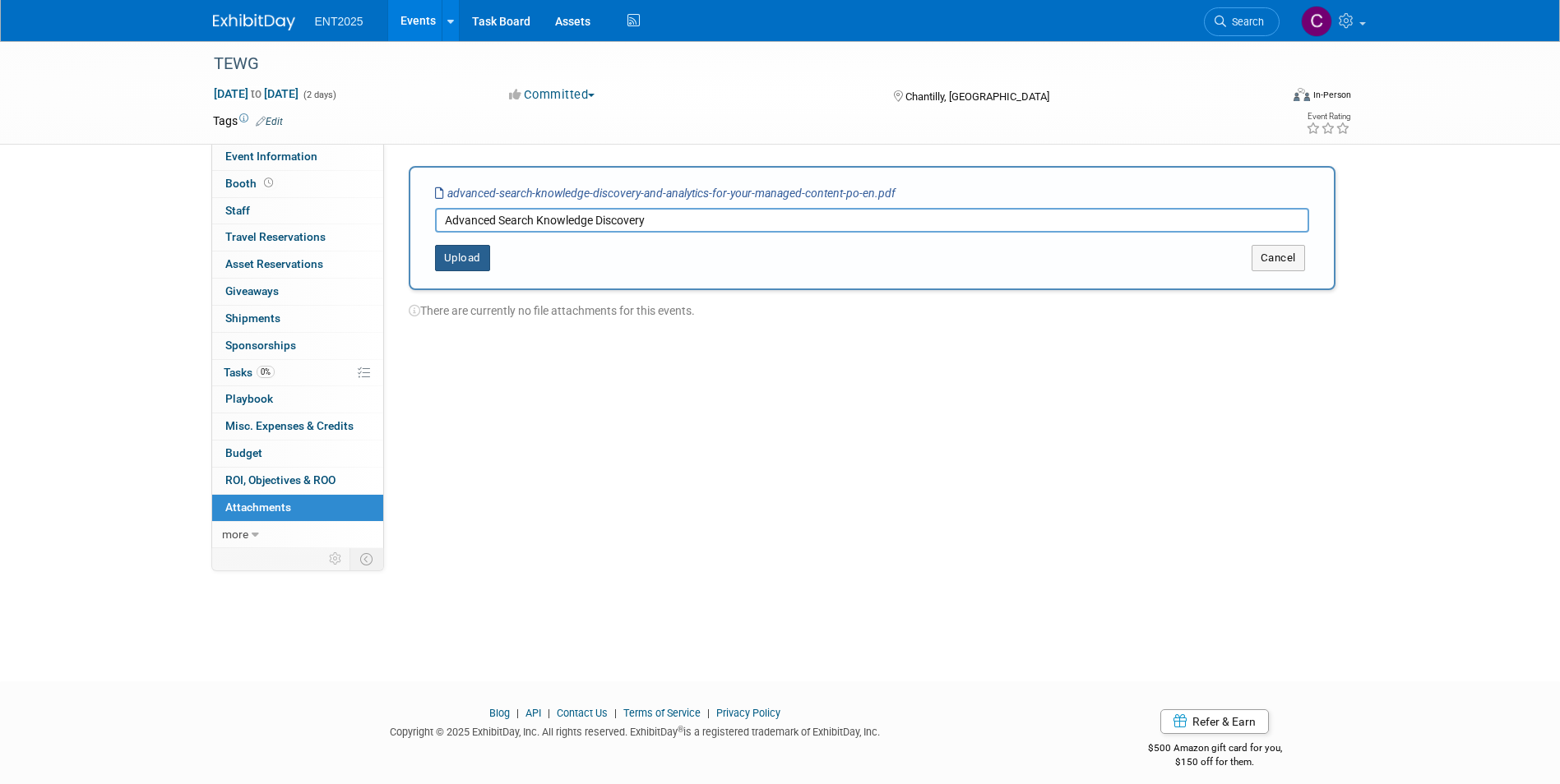
click at [448, 256] on button "Upload" at bounding box center [462, 258] width 55 height 26
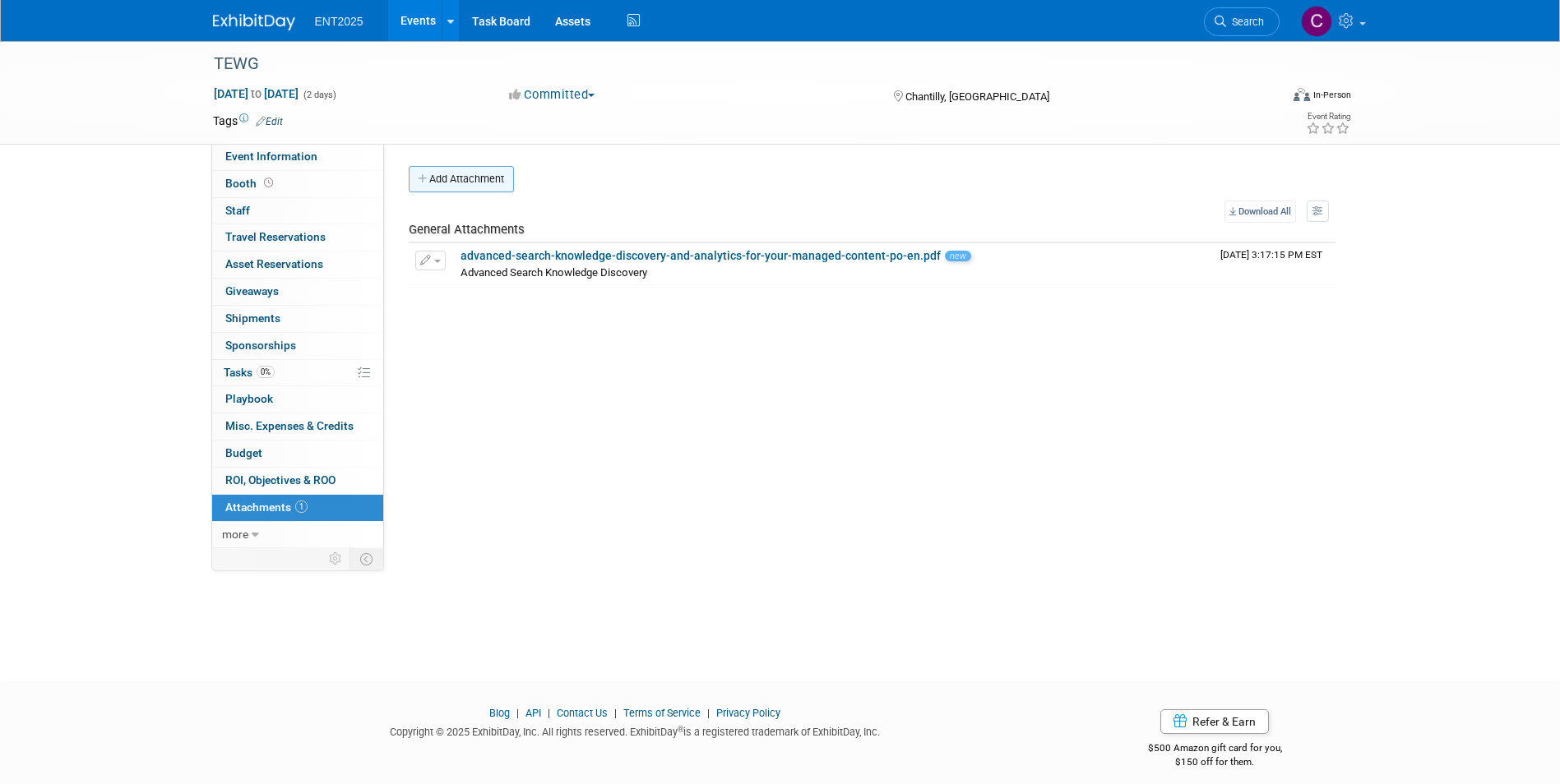
click at [419, 182] on icon "button" at bounding box center [424, 179] width 11 height 10
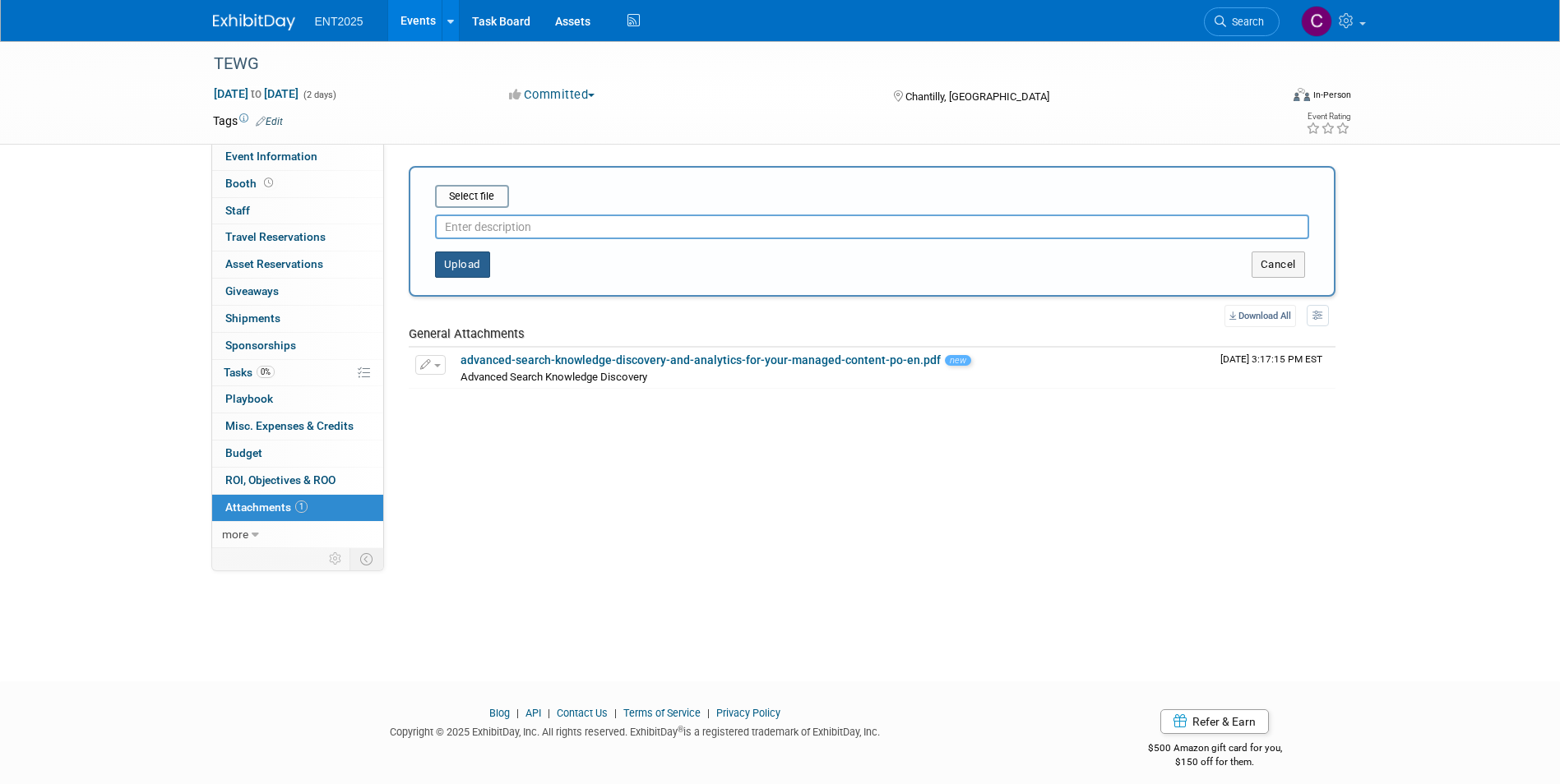
click at [459, 254] on button "Upload" at bounding box center [462, 265] width 55 height 26
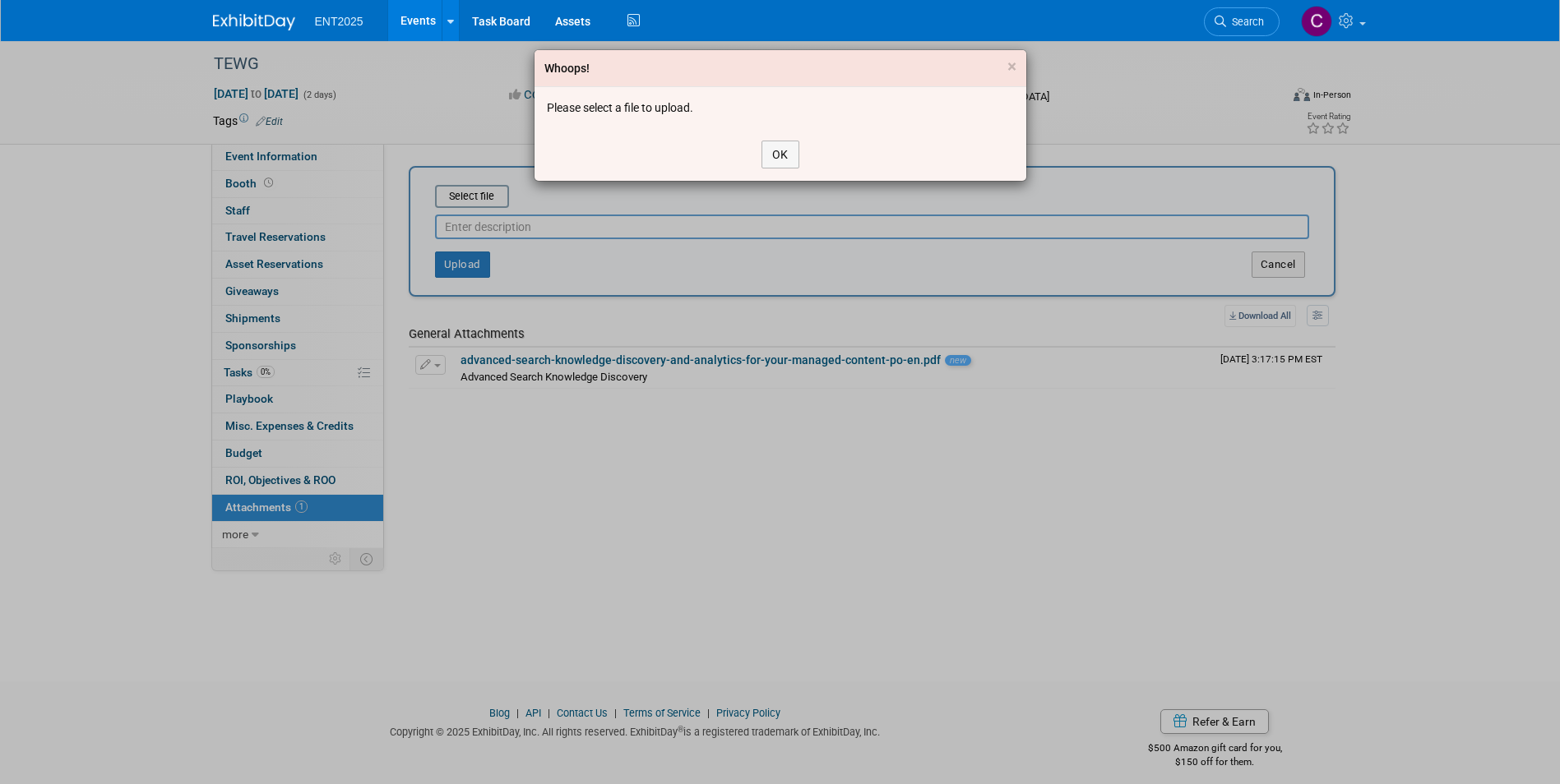
click at [755, 152] on div "OK" at bounding box center [780, 155] width 492 height 53
click at [772, 150] on button "OK" at bounding box center [780, 155] width 38 height 28
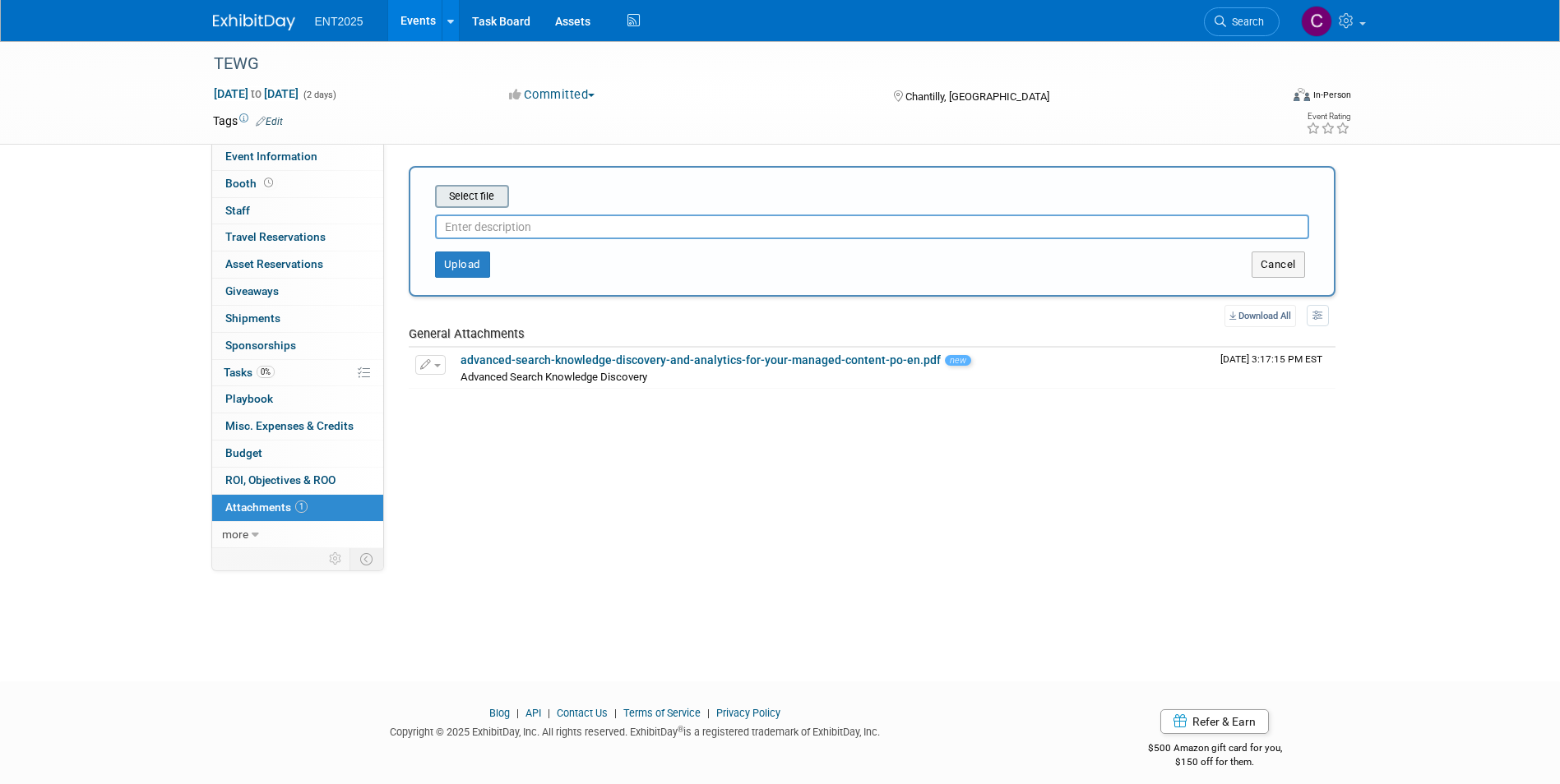
click at [463, 194] on input "file" at bounding box center [409, 196] width 195 height 20
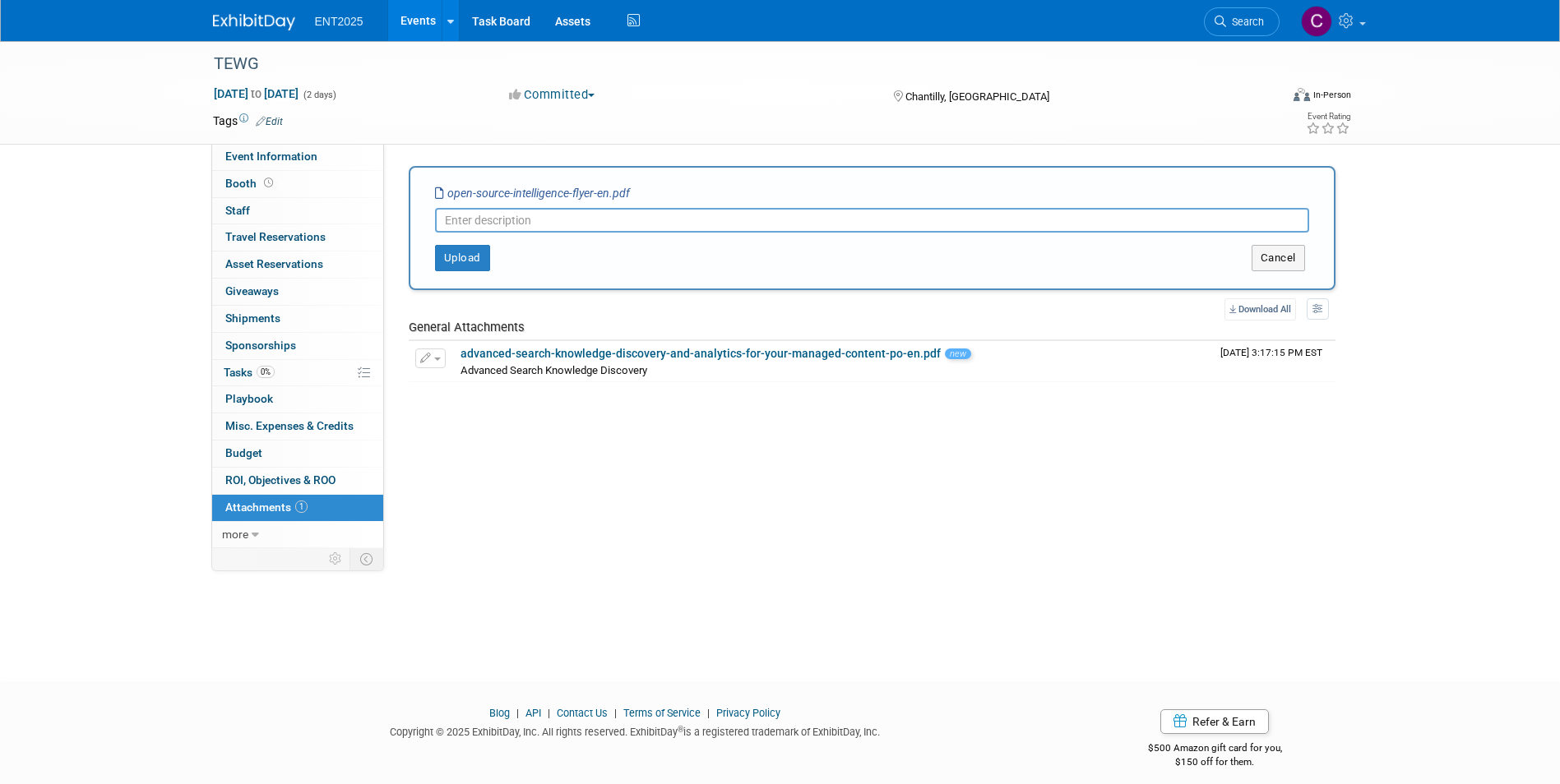
click at [564, 225] on input "text" at bounding box center [872, 221] width 874 height 24
type input "Open Source Intelligence"
click at [459, 259] on button "Upload" at bounding box center [462, 258] width 55 height 26
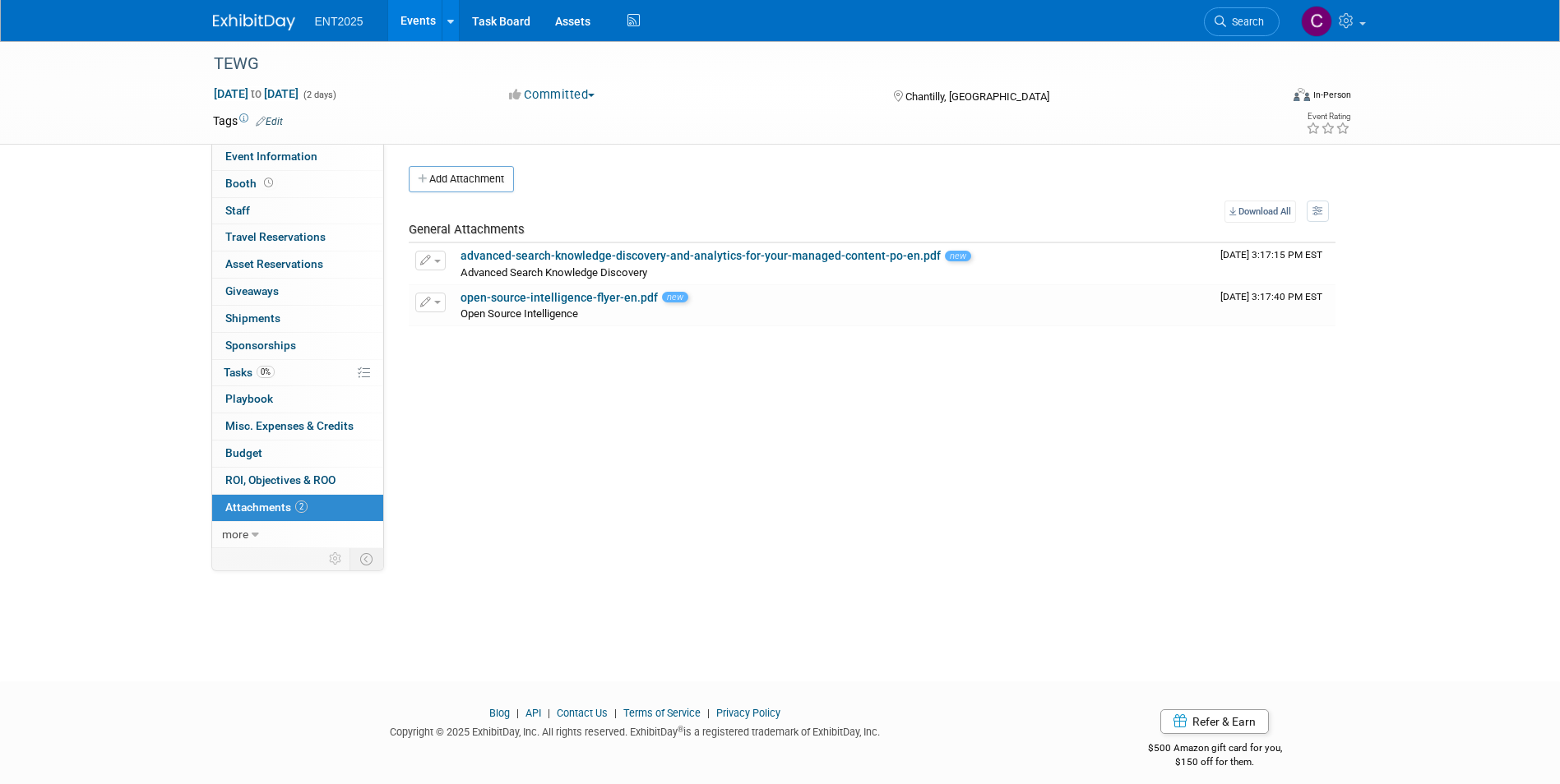
click at [426, 16] on link "Events" at bounding box center [418, 21] width 60 height 41
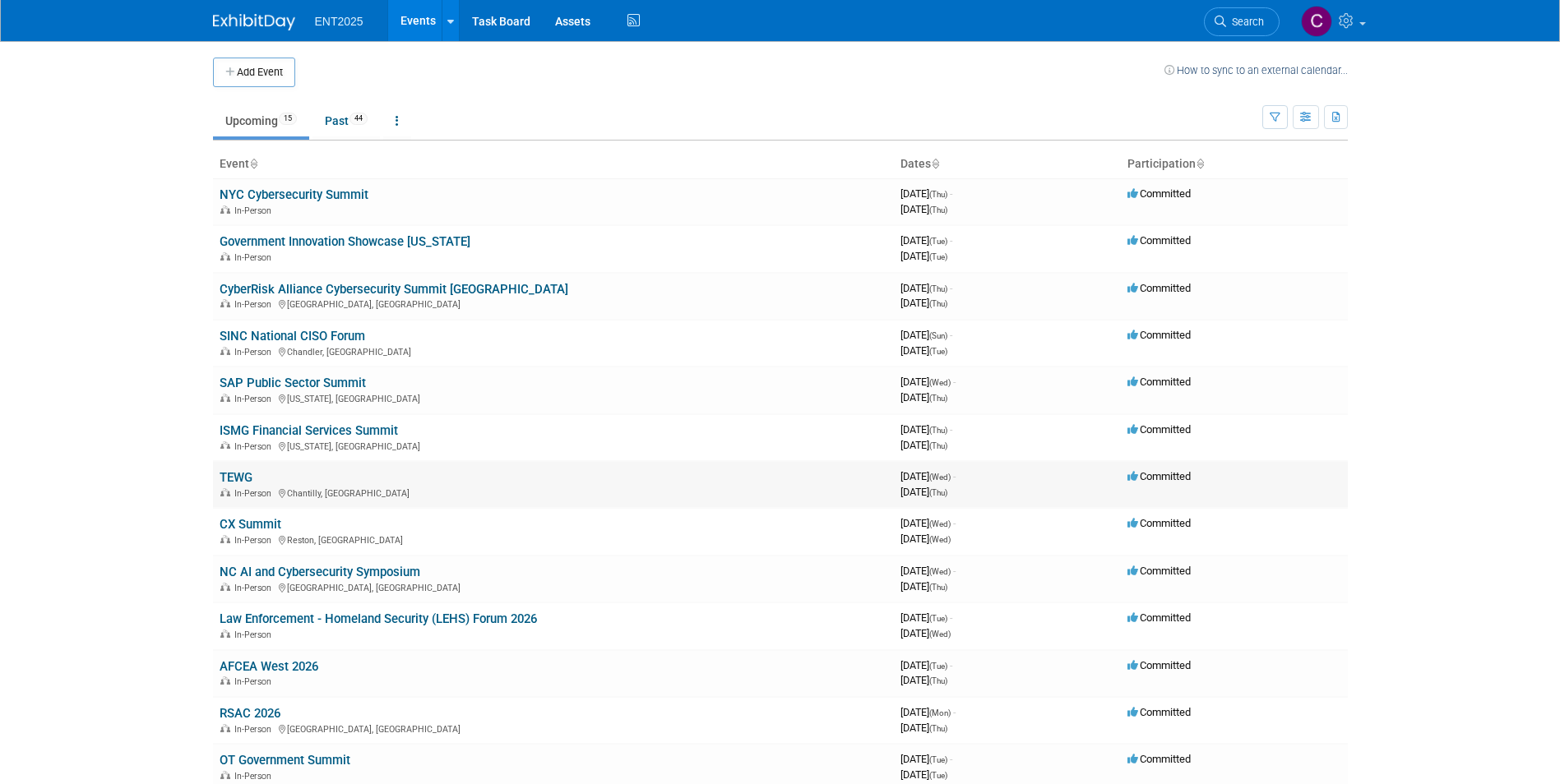
click at [242, 469] on td "TEWG In-Person Chantilly, VA" at bounding box center [553, 484] width 681 height 47
click at [244, 475] on link "TEWG" at bounding box center [236, 478] width 33 height 15
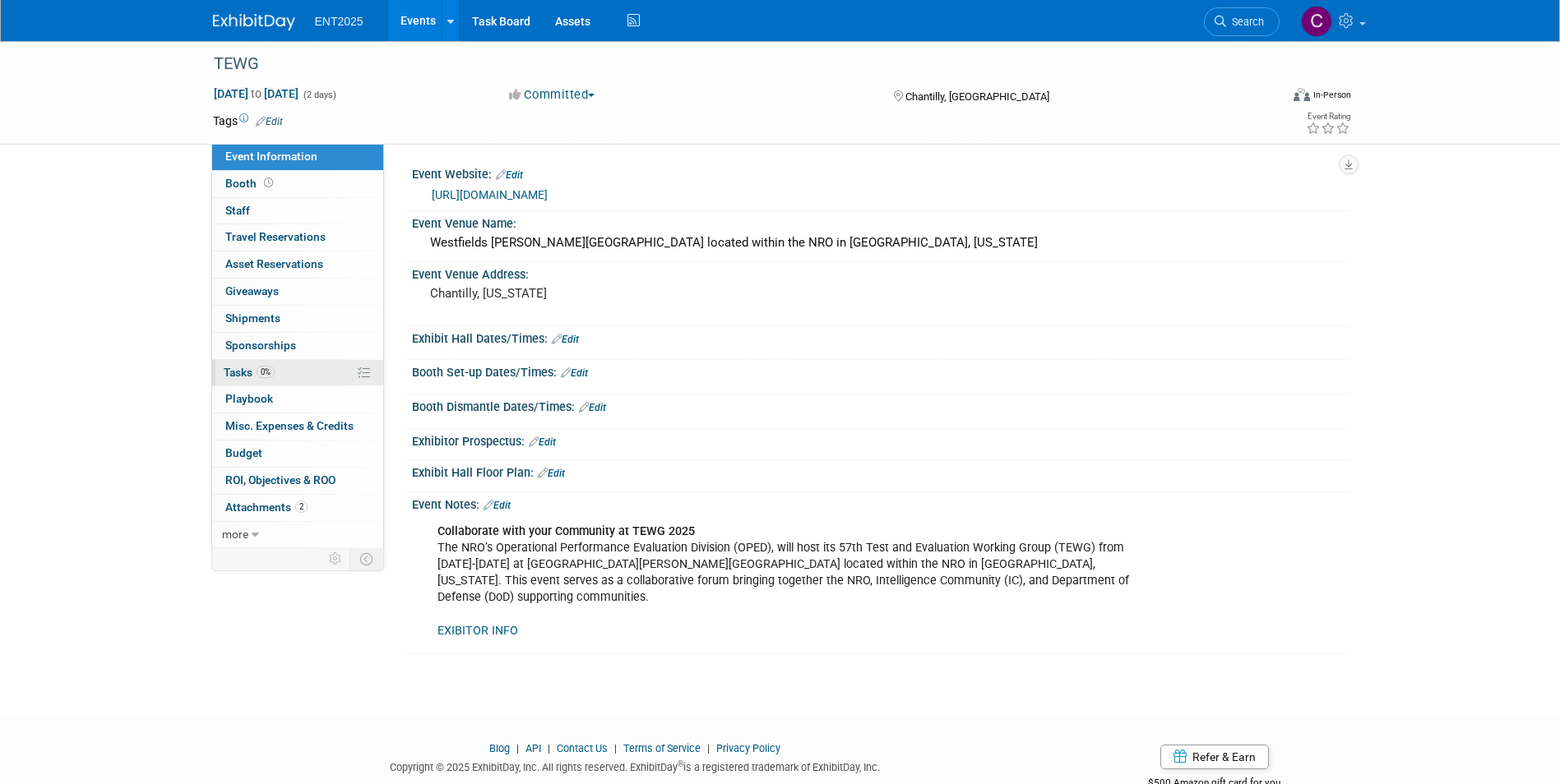
click at [232, 375] on span "Tasks 0%" at bounding box center [249, 373] width 51 height 13
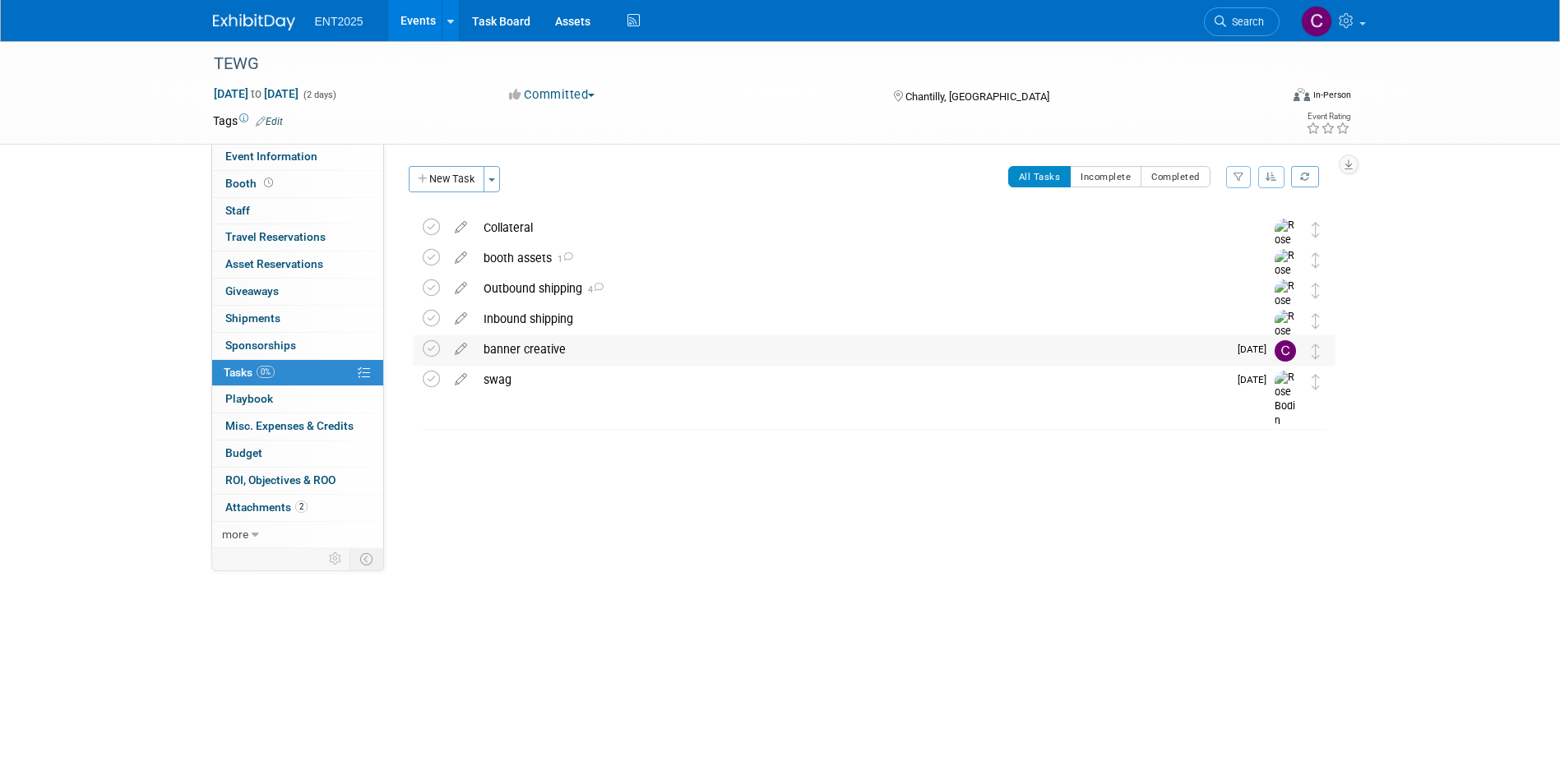
click at [533, 354] on div "banner creative" at bounding box center [851, 349] width 752 height 28
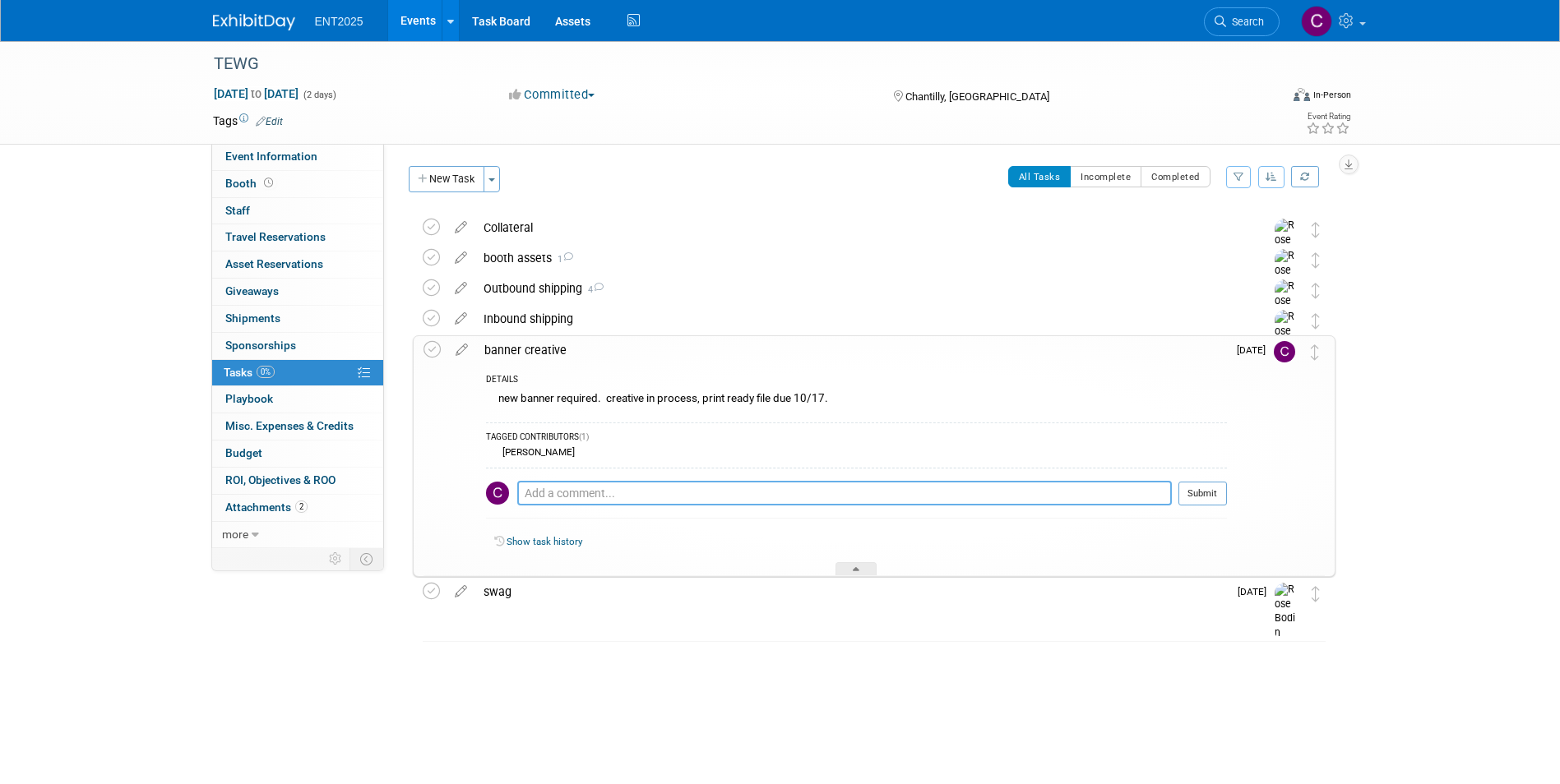
click at [543, 491] on textarea at bounding box center [844, 493] width 655 height 24
type textarea "Print ready banner file attached"
click at [1203, 490] on button "Submit" at bounding box center [1203, 494] width 49 height 24
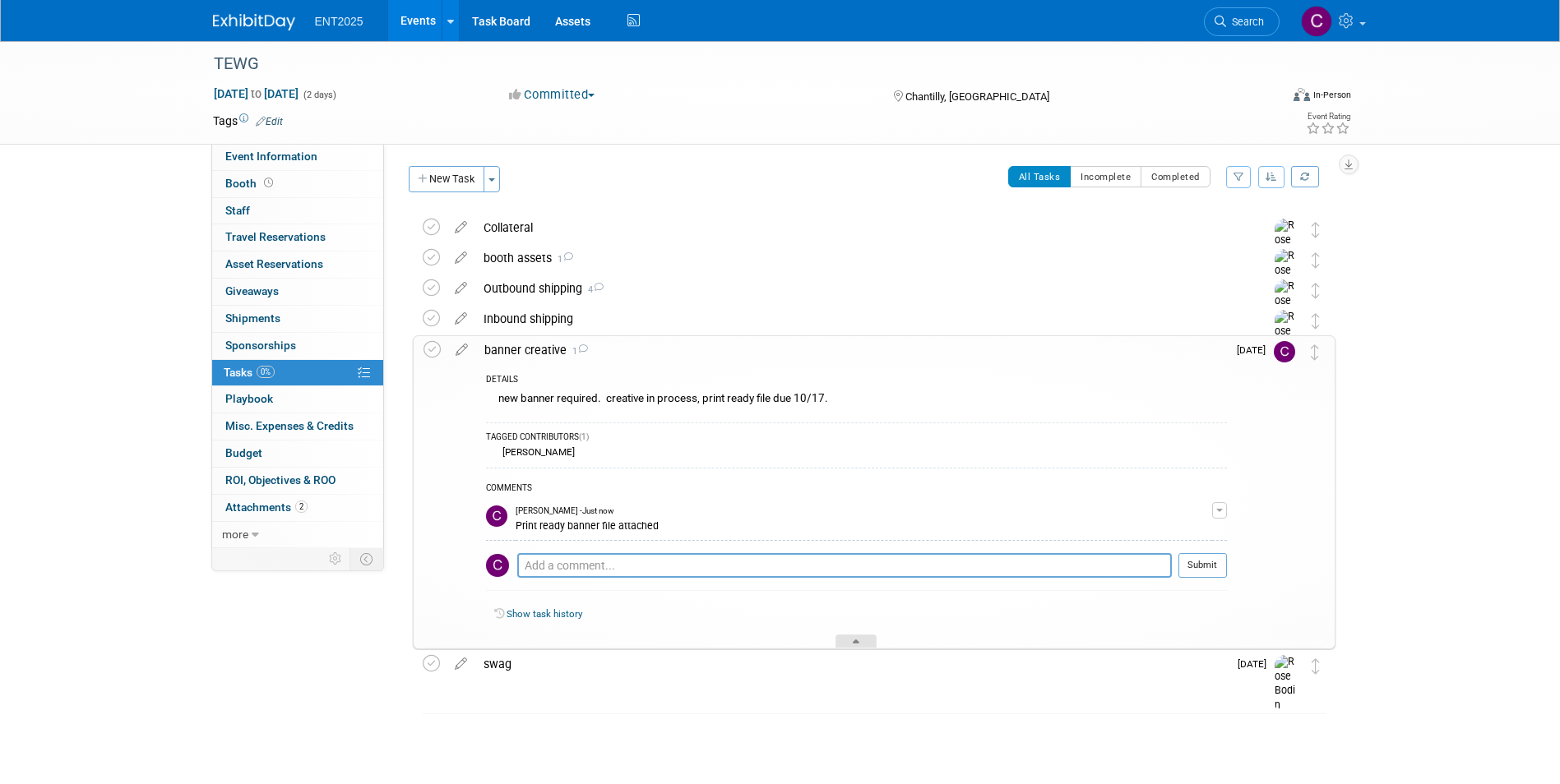
click at [858, 640] on icon at bounding box center [856, 644] width 7 height 10
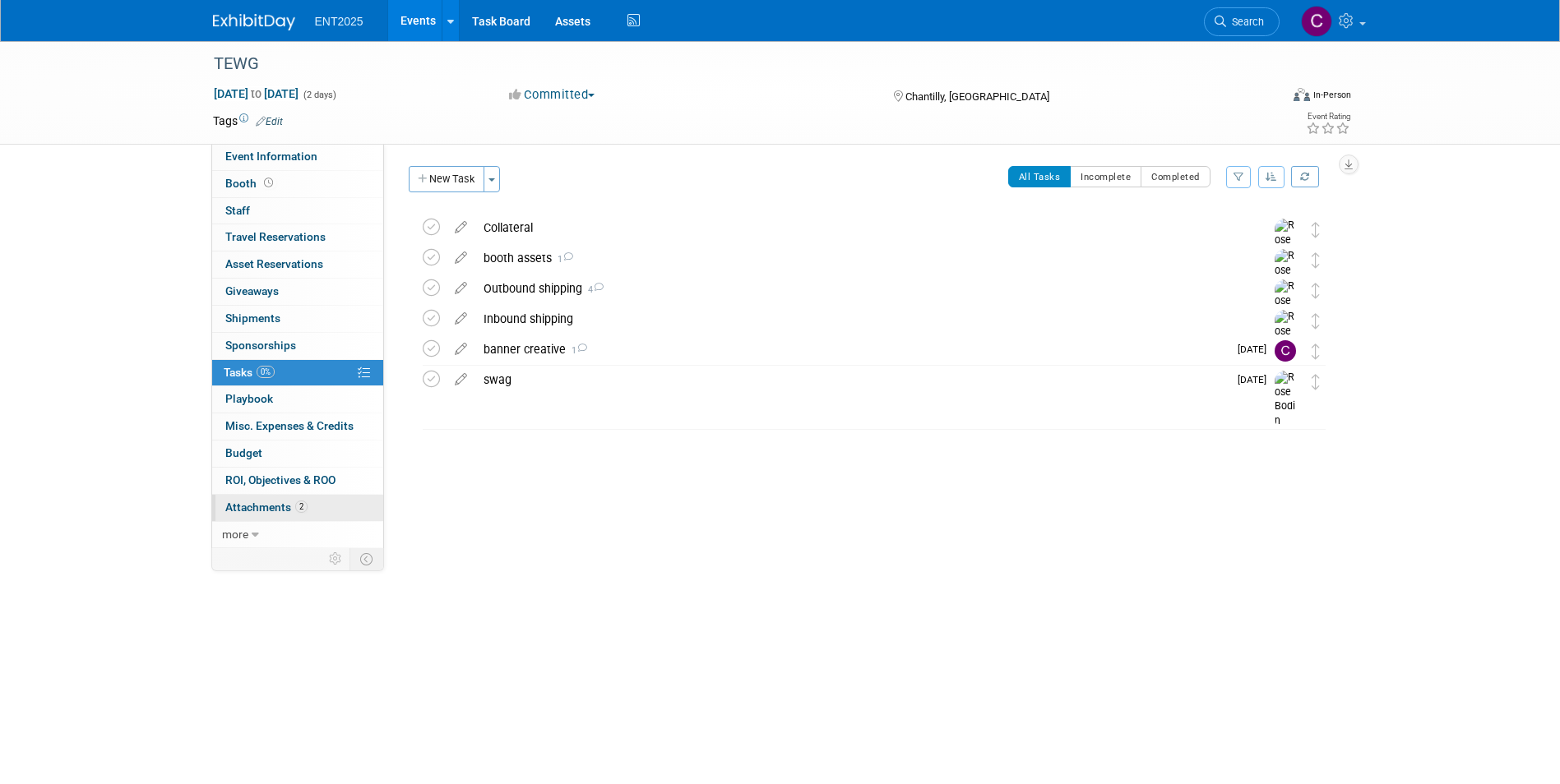
click at [248, 505] on span "Attachments 2" at bounding box center [267, 507] width 83 height 13
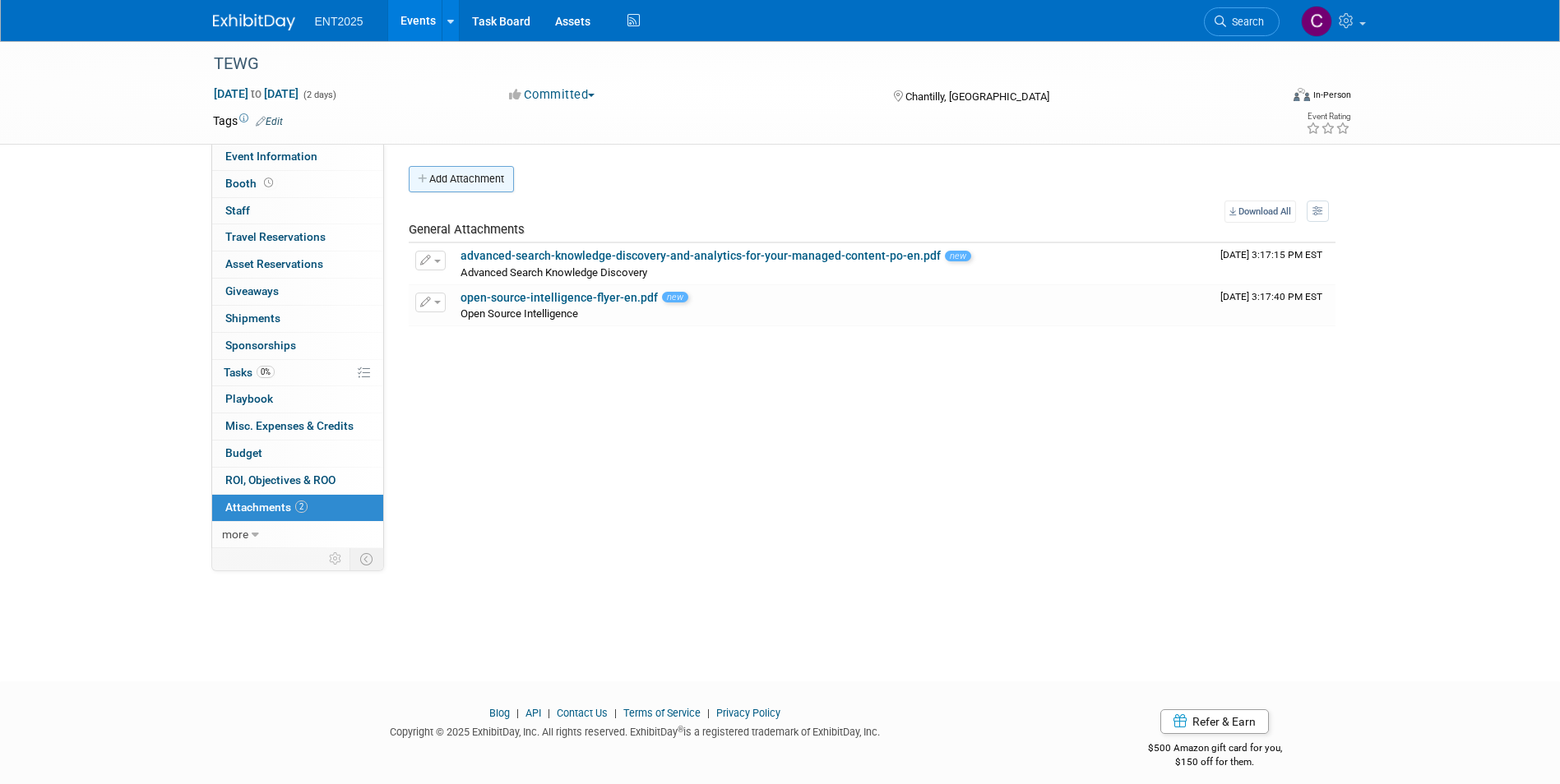
click at [426, 176] on icon "button" at bounding box center [424, 179] width 11 height 10
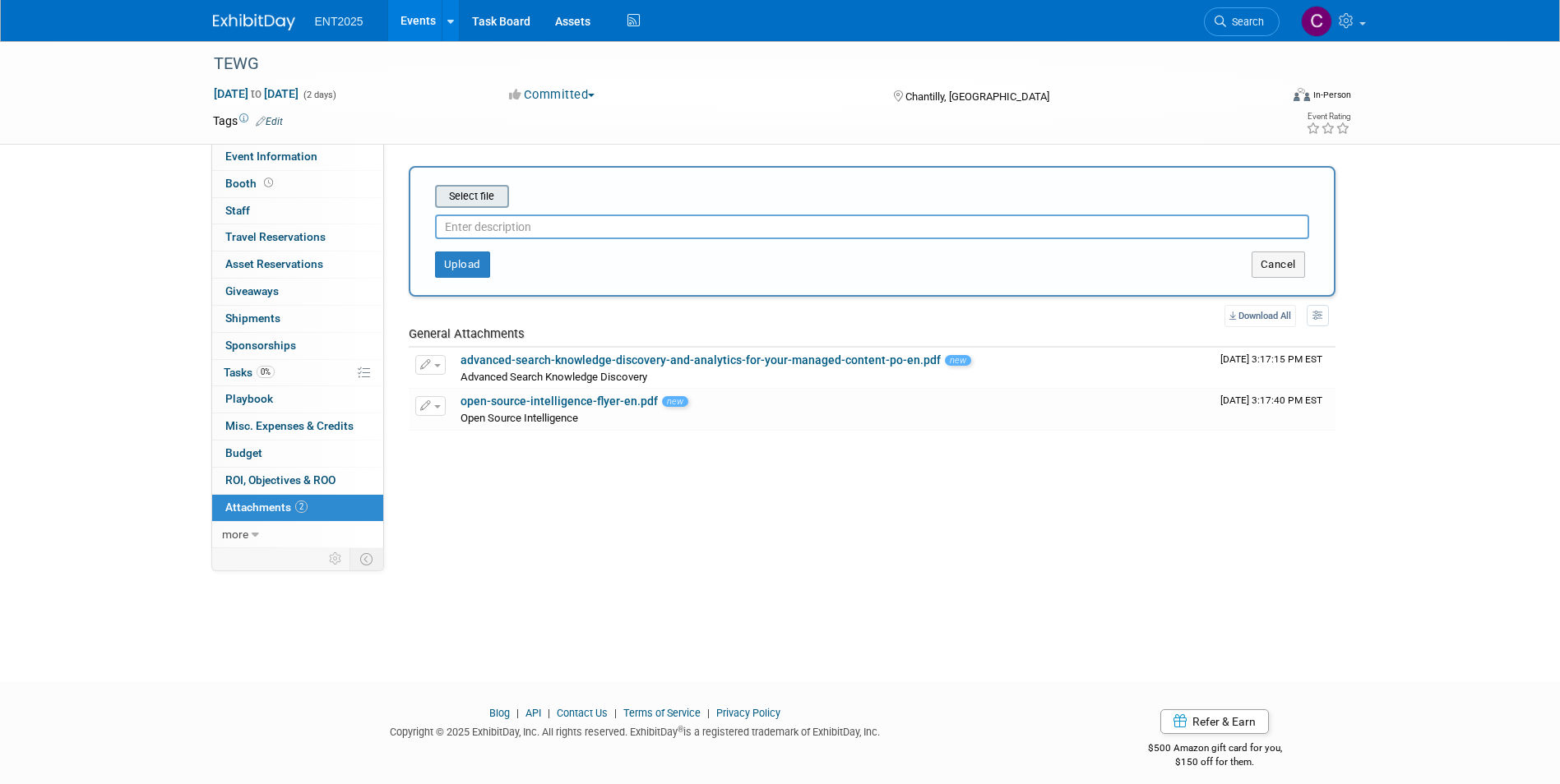
click at [482, 199] on input "file" at bounding box center [409, 196] width 195 height 20
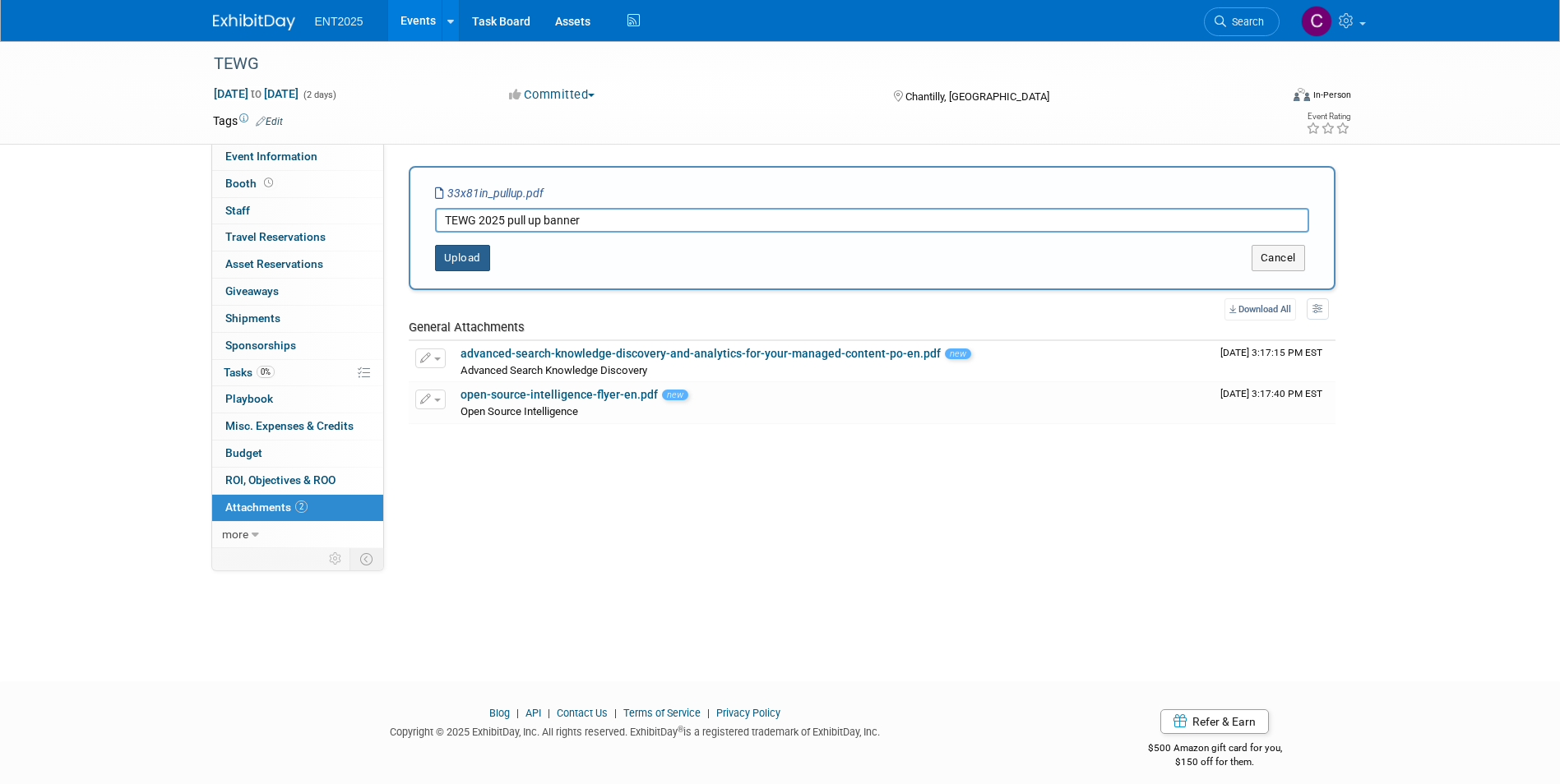
type input "TEWG 2025 pull up banner"
click at [456, 247] on button "Upload" at bounding box center [462, 258] width 55 height 26
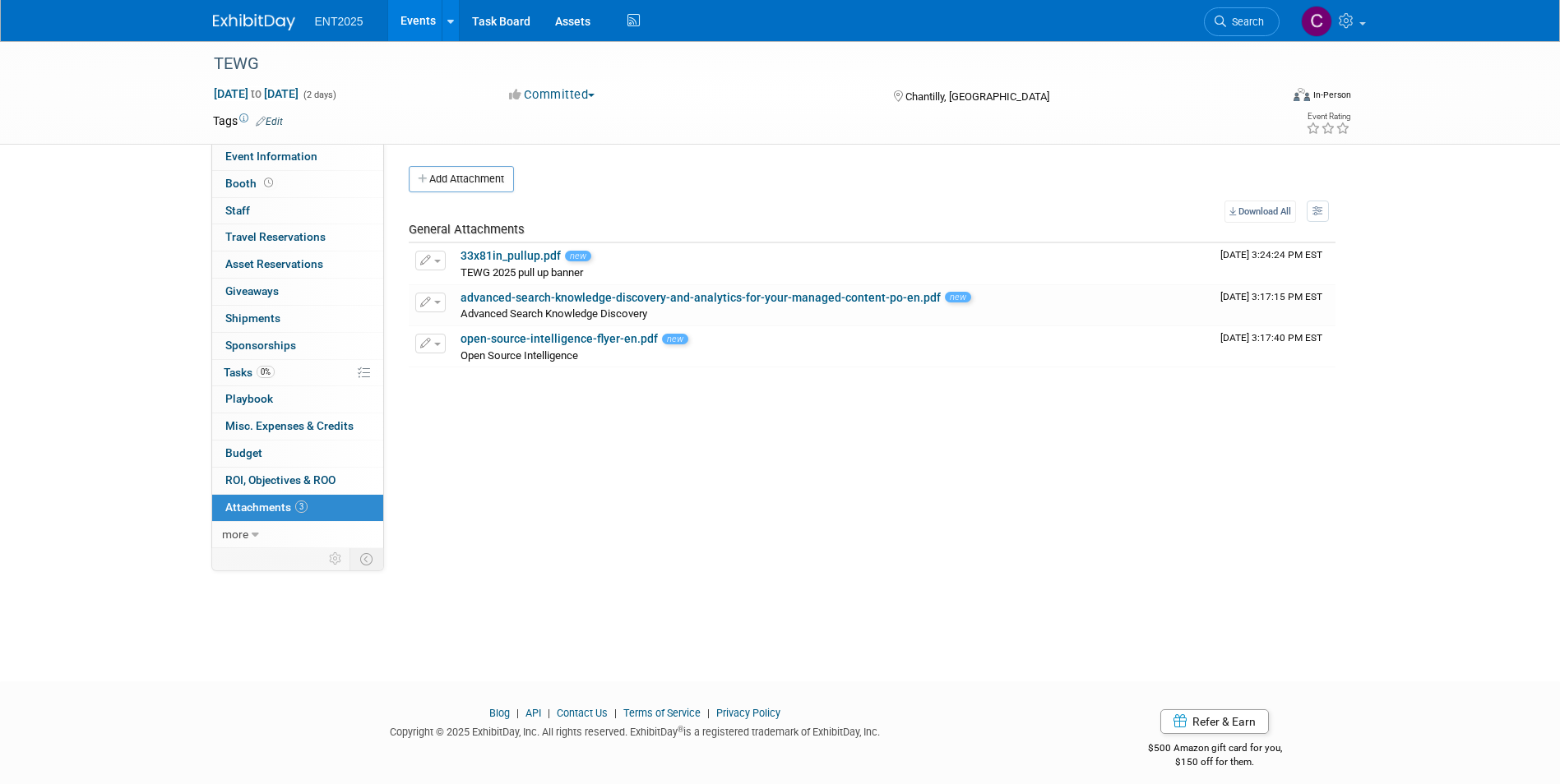
click at [425, 22] on link "Events" at bounding box center [418, 21] width 60 height 41
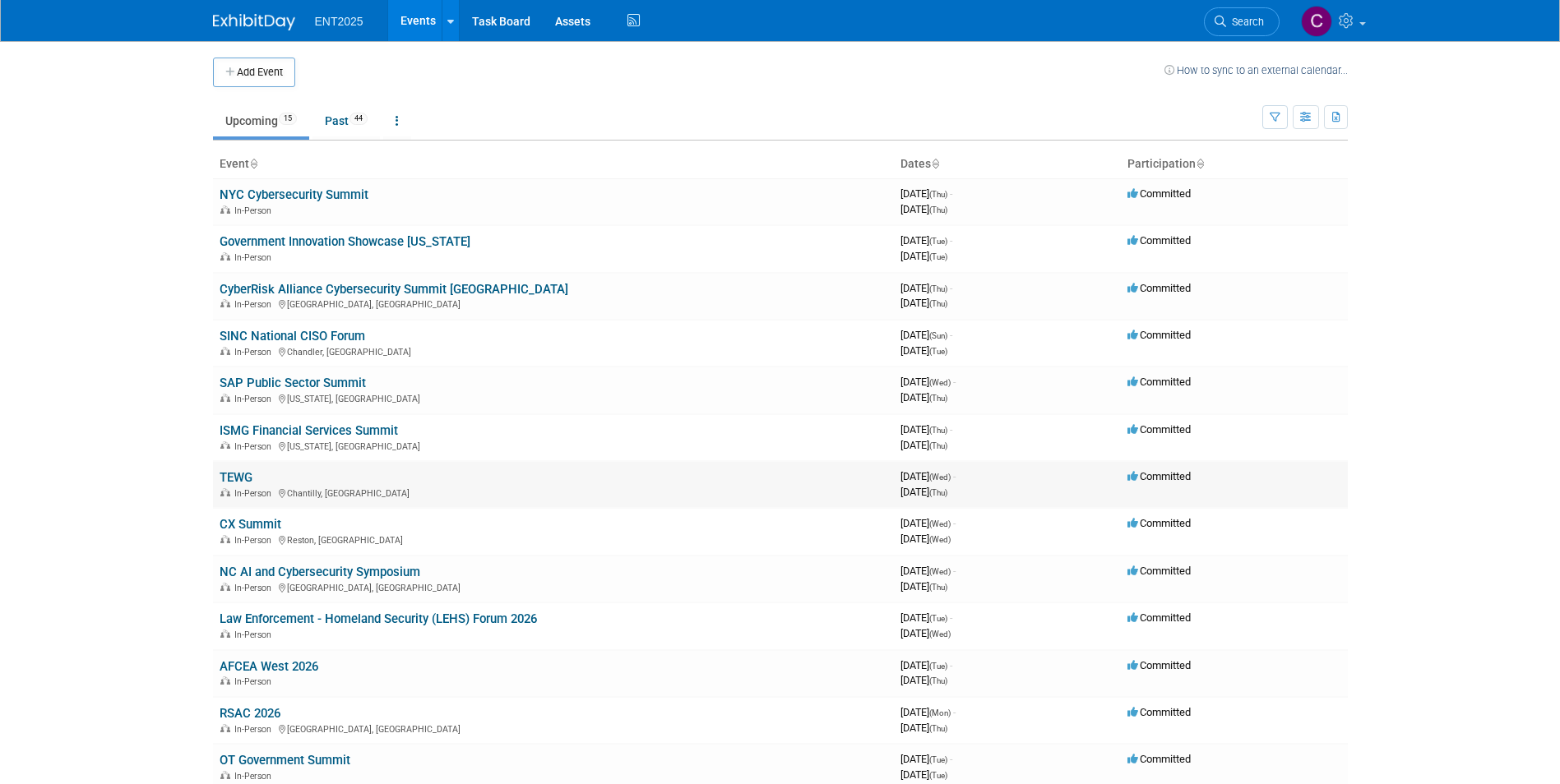
click at [261, 488] on span "In-Person" at bounding box center [255, 493] width 42 height 10
click at [241, 480] on link "TEWG" at bounding box center [236, 478] width 33 height 15
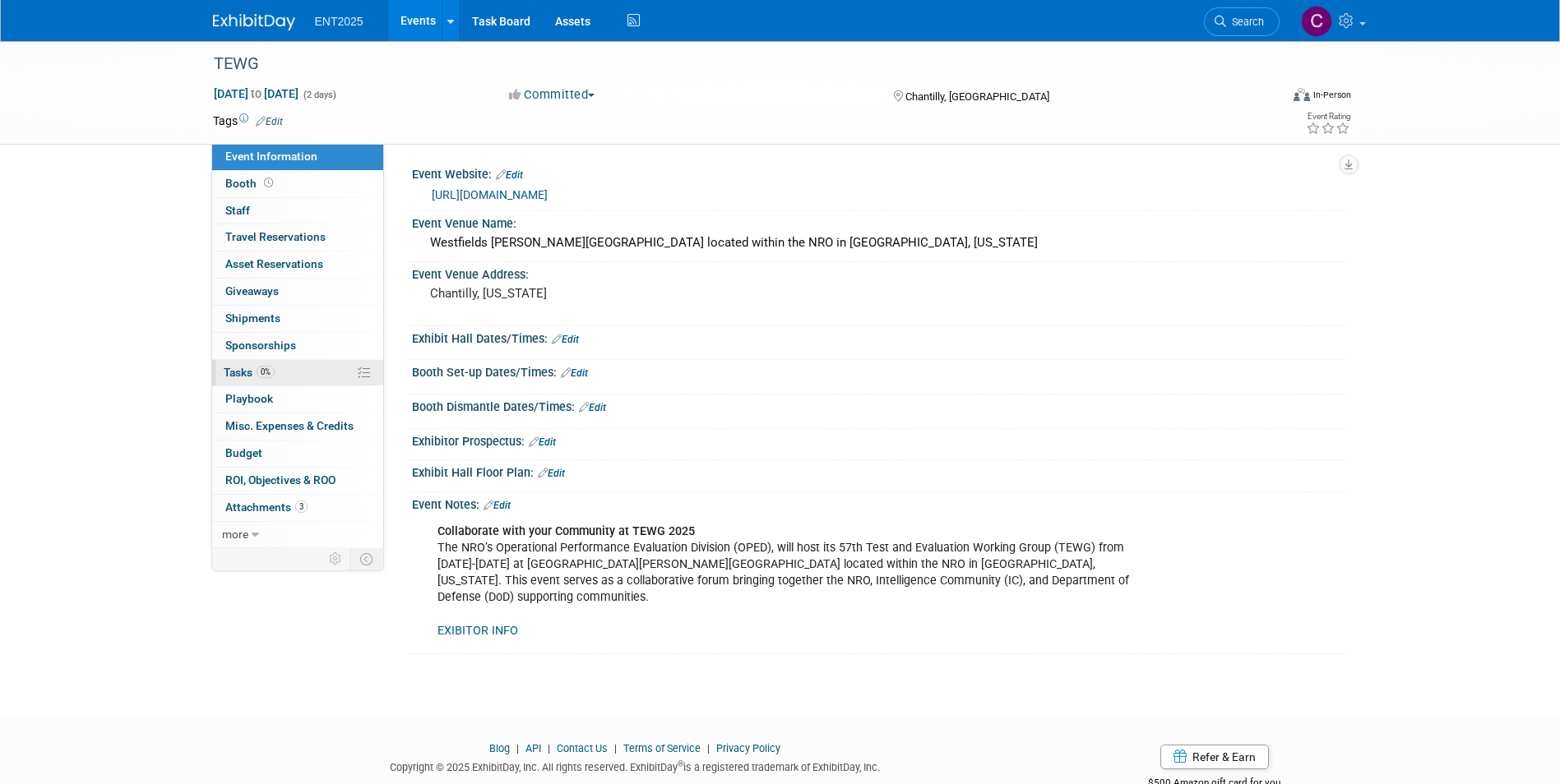
click at [239, 379] on link "0% Tasks 0%" at bounding box center [298, 374] width 171 height 26
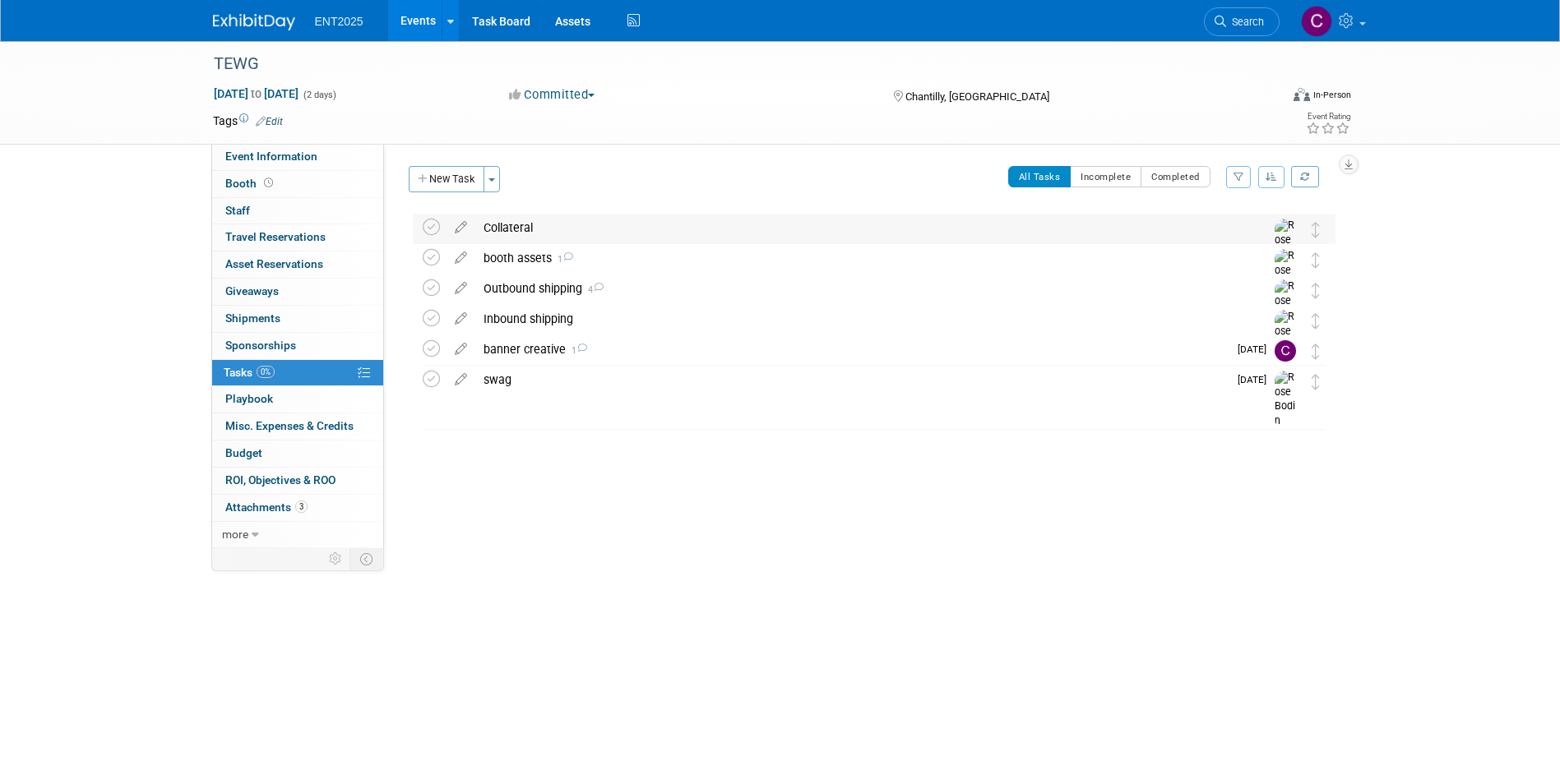
click at [511, 225] on div "Collateral" at bounding box center [858, 228] width 766 height 28
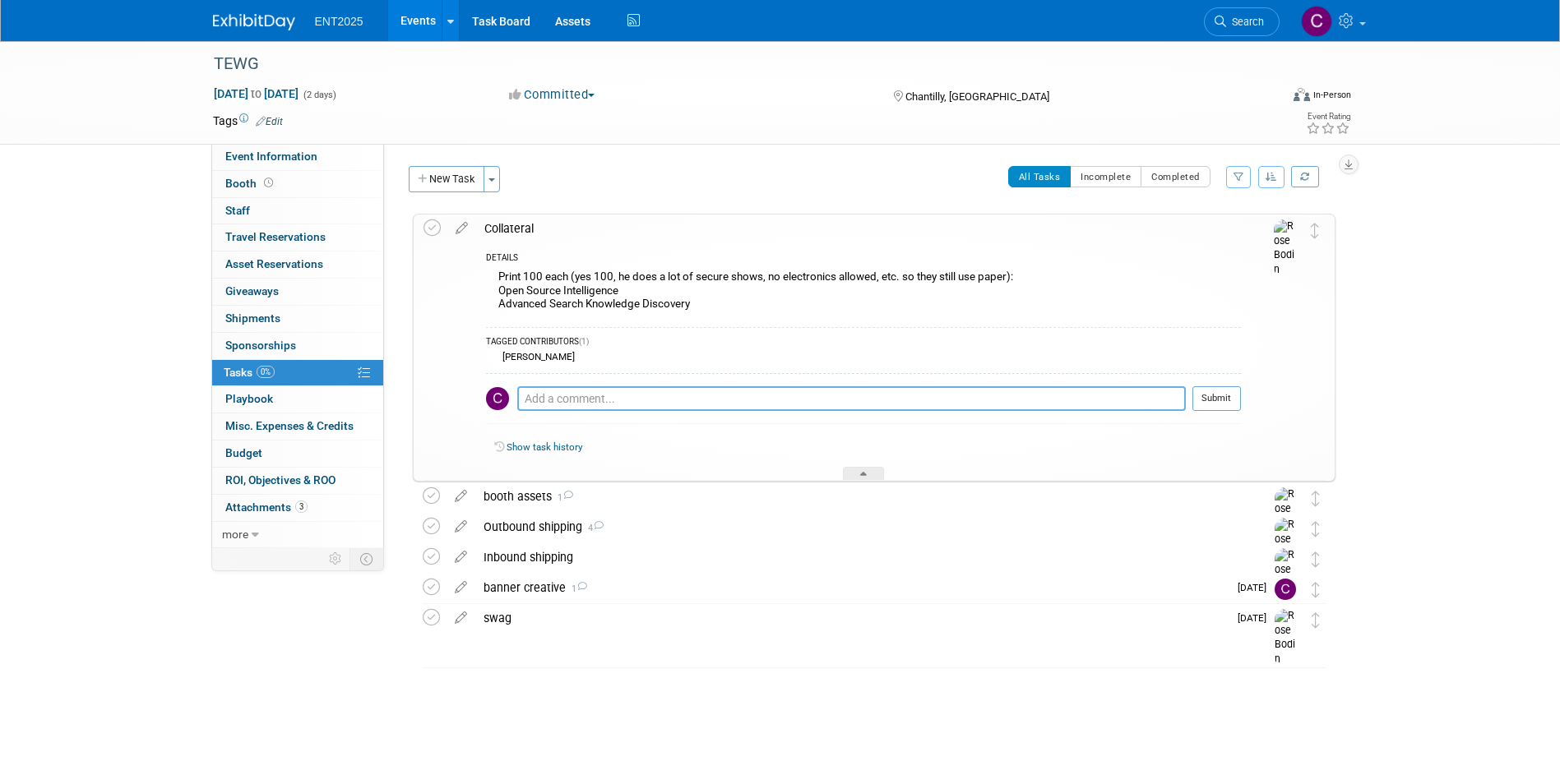
click at [553, 406] on textarea at bounding box center [852, 399] width 669 height 24
type textarea "Double sided, stapled"
click at [1218, 400] on button "Submit" at bounding box center [1217, 399] width 49 height 24
